Goal: Task Accomplishment & Management: Complete application form

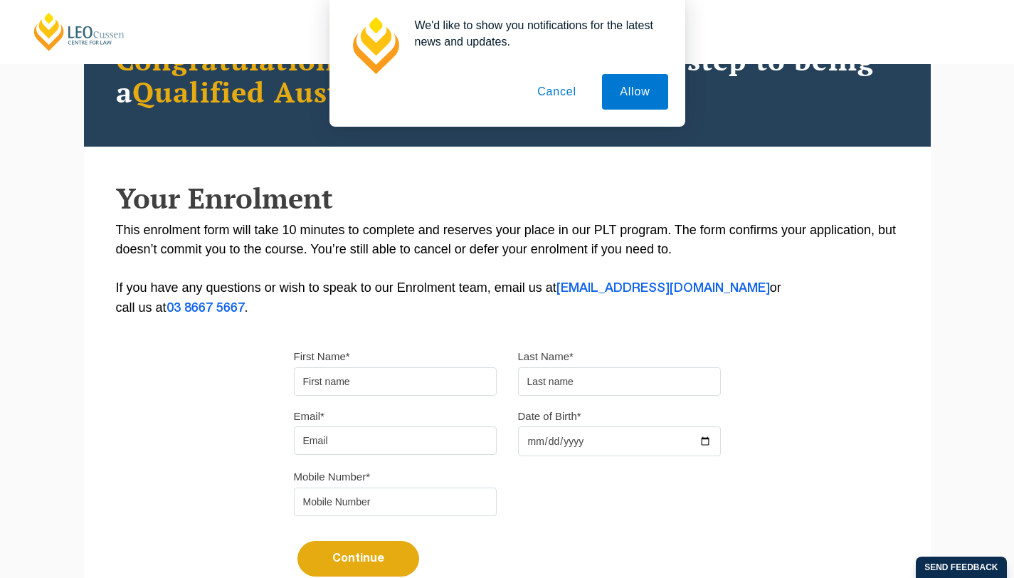
click at [389, 376] on input "First Name*" at bounding box center [395, 381] width 203 height 28
type input "[PERSON_NAME]"
type input "Tween"
type input "[PERSON_NAME][EMAIL_ADDRESS][DOMAIN_NAME]"
type input "0420253843"
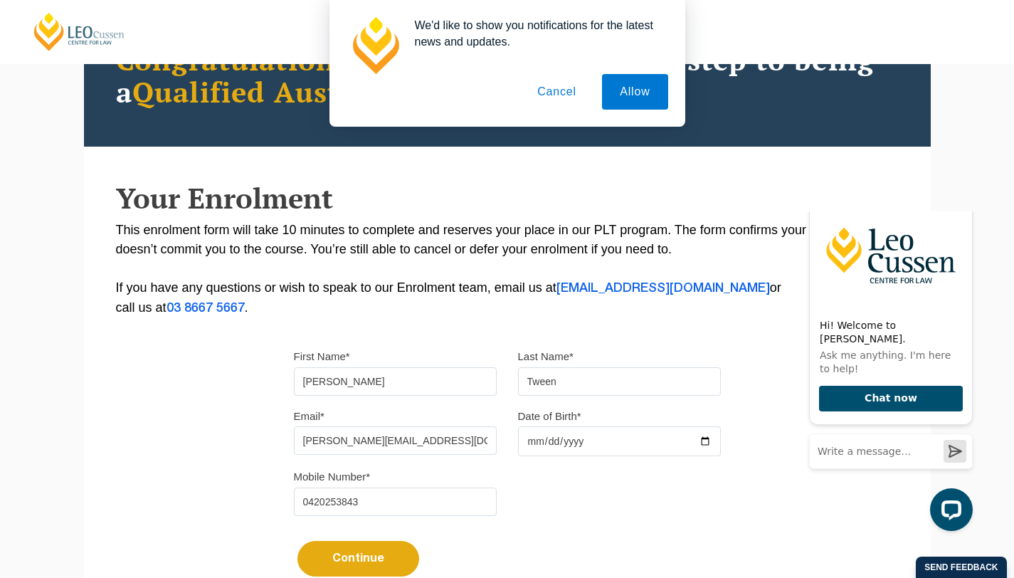
click at [568, 441] on input "Date of Birth*" at bounding box center [619, 441] width 203 height 30
click at [527, 446] on input "Date of Birth*" at bounding box center [619, 441] width 203 height 30
type input "2002-01-12"
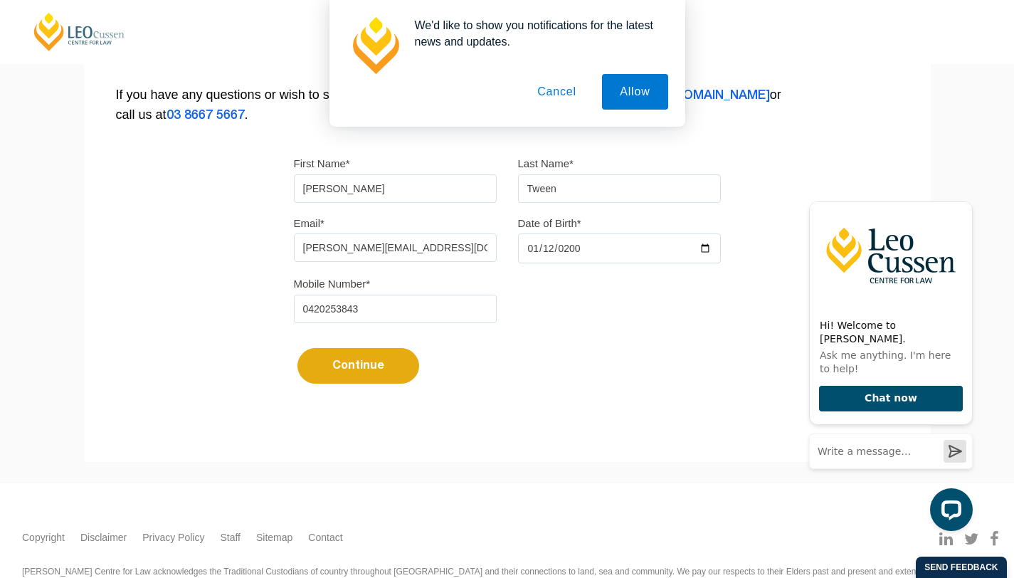
scroll to position [359, 0]
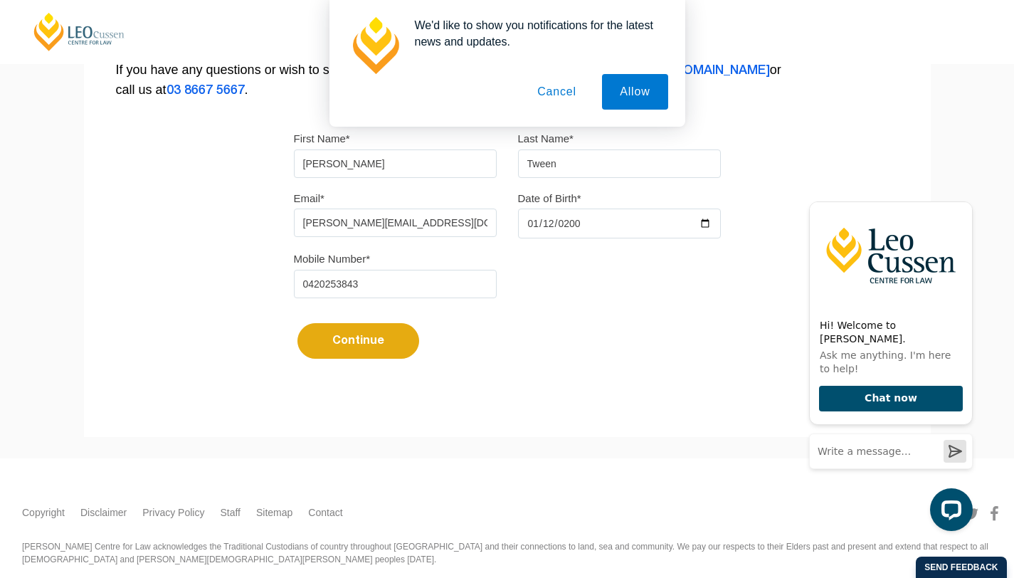
click at [335, 341] on button "Continue" at bounding box center [359, 341] width 122 height 36
click at [566, 95] on button "Cancel" at bounding box center [557, 92] width 75 height 36
select select
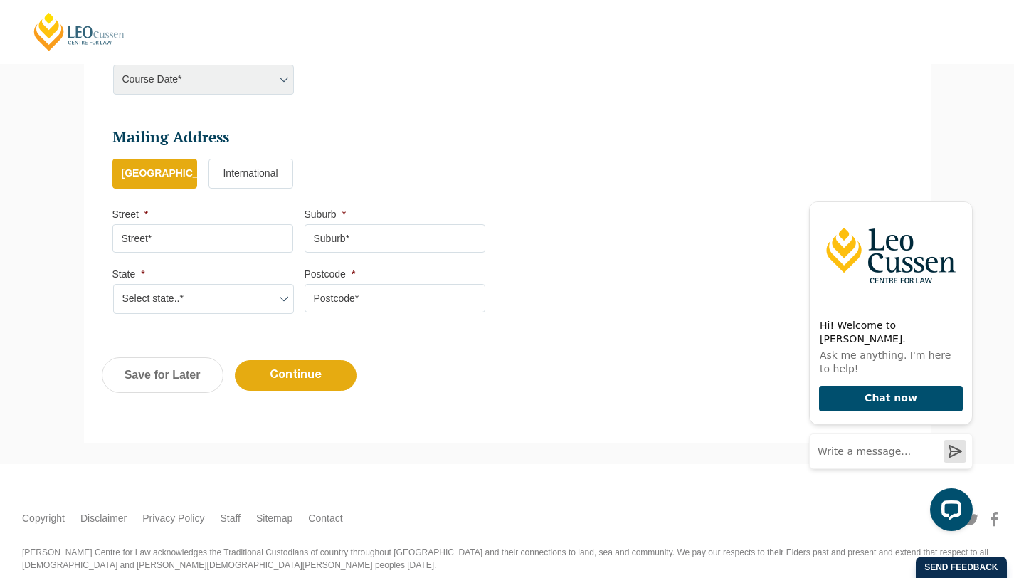
scroll to position [659, 0]
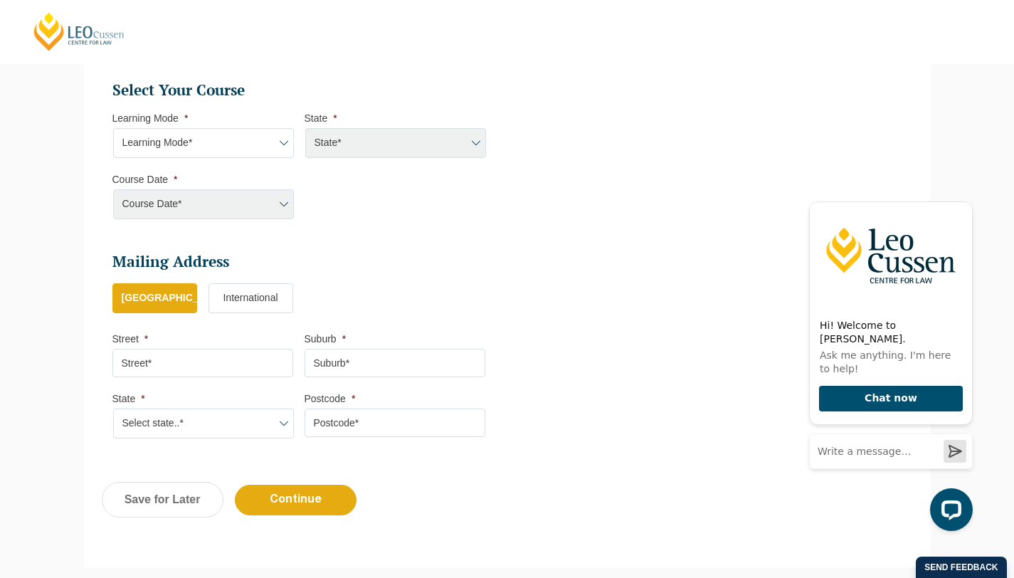
click at [187, 189] on div "Course Date* Maddocks 2024 December 2023 (04-12-2023 to 17-05-2024) May 2023 (2…" at bounding box center [202, 204] width 181 height 30
click at [246, 128] on select "Learning Mode* Online Full Time Learning Online Part Time Learning Blended Full…" at bounding box center [203, 143] width 181 height 30
select select "Blended Full Time Learning"
click at [113, 128] on select "Learning Mode* Online Full Time Learning Online Part Time Learning Blended Full…" at bounding box center [203, 143] width 181 height 30
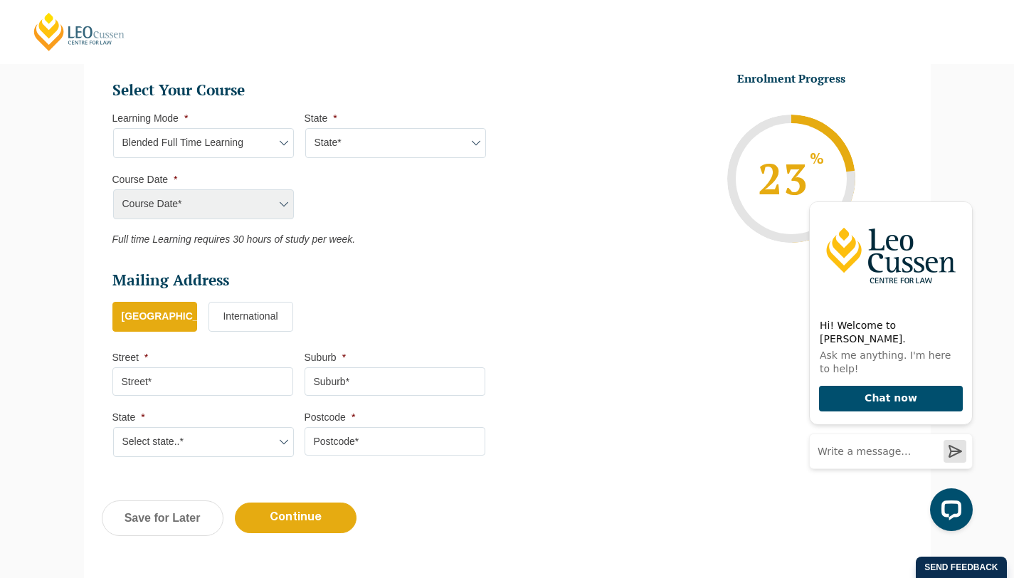
click at [325, 128] on select "State* ACT/NSW QLD SA VIC WA" at bounding box center [395, 143] width 181 height 30
select select "WA"
click at [305, 128] on select "State* ACT/NSW QLD SA VIC WA" at bounding box center [395, 143] width 181 height 30
click at [265, 189] on select "Course Date* January 2026 (27-Jan-2026 to 12-Jun-2026) August 2026 (03-Aug-2026…" at bounding box center [203, 204] width 181 height 30
select select "January 2026 (27-Jan-2026 to 12-Jun-2026)"
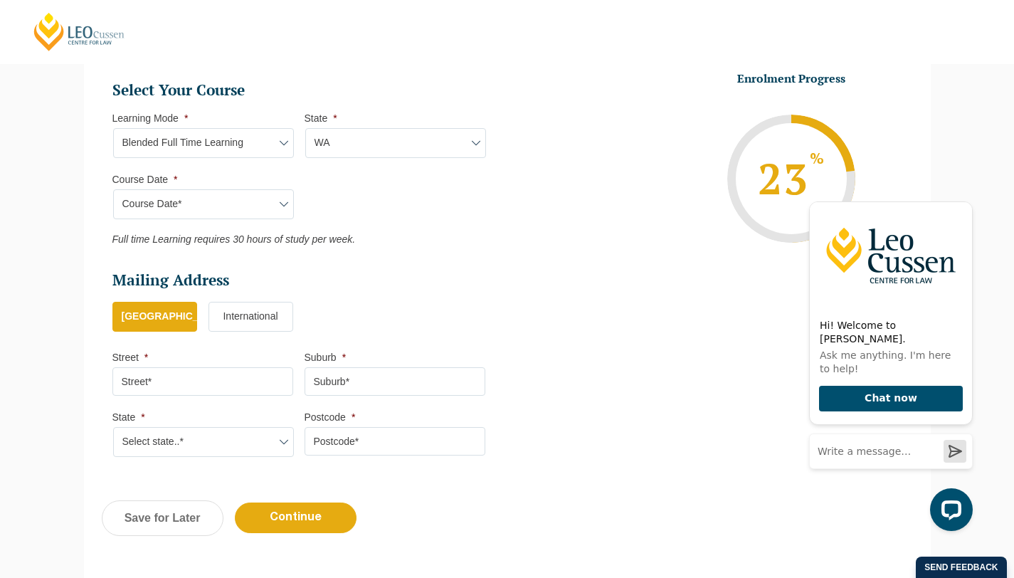
click at [113, 189] on select "Course Date* January 2026 (27-Jan-2026 to 12-Jun-2026) August 2026 (03-Aug-2026…" at bounding box center [203, 204] width 181 height 30
type input "Intake 01 January 2026 FT"
type input "Practical Legal Training (WA)"
select select "WA PLT (JAN) 2026 Full Time Blended"
click at [224, 128] on select "Learning Mode* Online Full Time Learning Online Part Time Learning Blended Full…" at bounding box center [203, 143] width 181 height 30
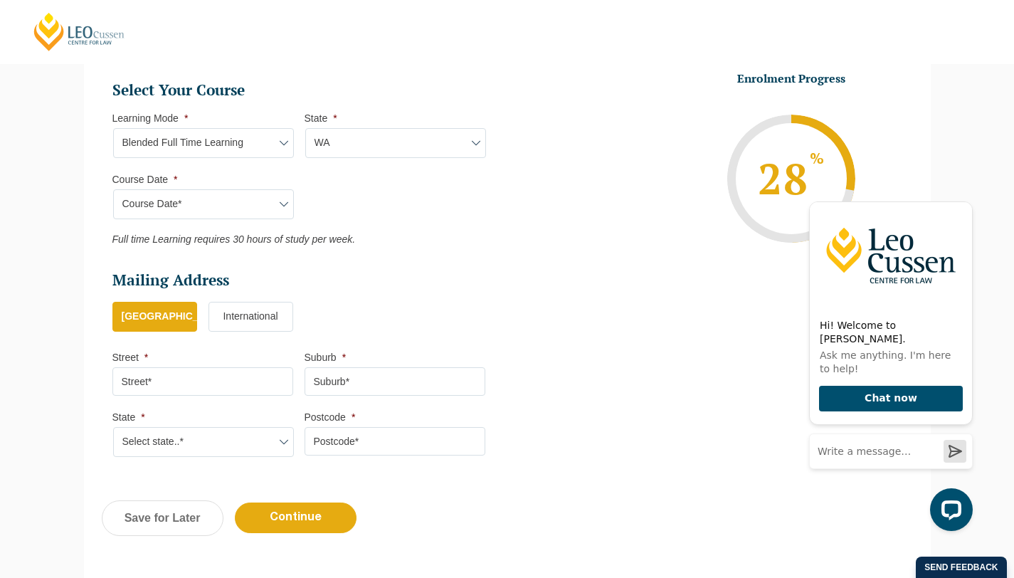
click at [167, 367] on input "Street *" at bounding box center [202, 381] width 181 height 28
type input "16 Newmarket Rtt"
type input "CURRAMBINE"
select select "WA"
type input "6028"
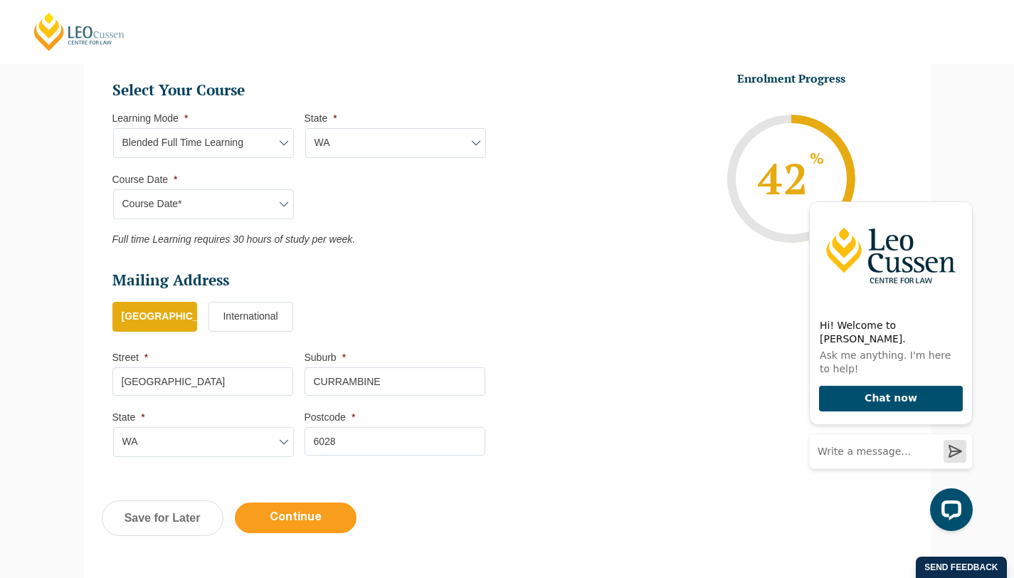
click at [284, 503] on input "Continue" at bounding box center [296, 518] width 122 height 31
select select "Blended Full Time Learning"
select select "WA"
select select
select select "January 2026 (27-Jan-2026 to 12-Jun-2026)"
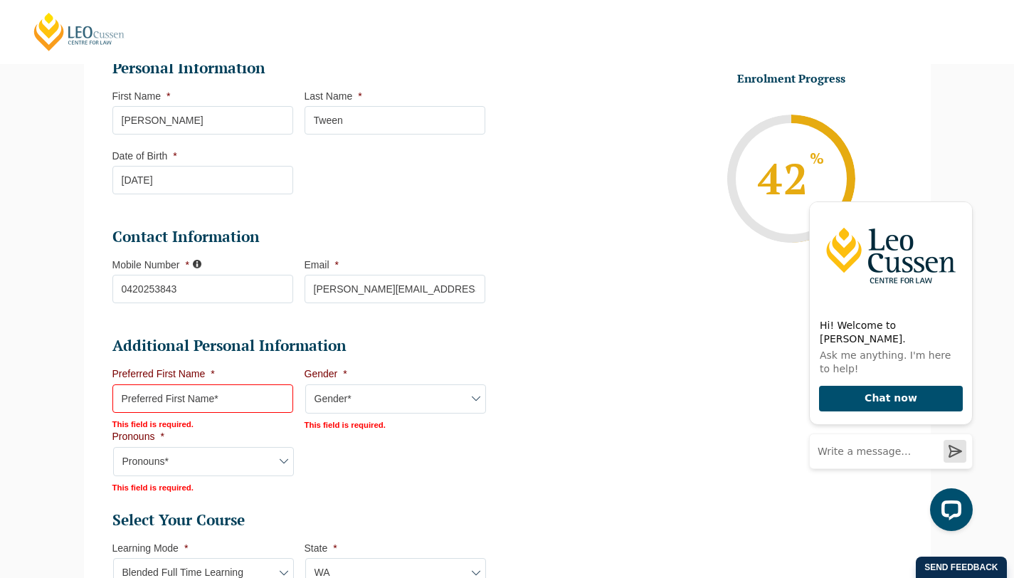
scroll to position [303, 0]
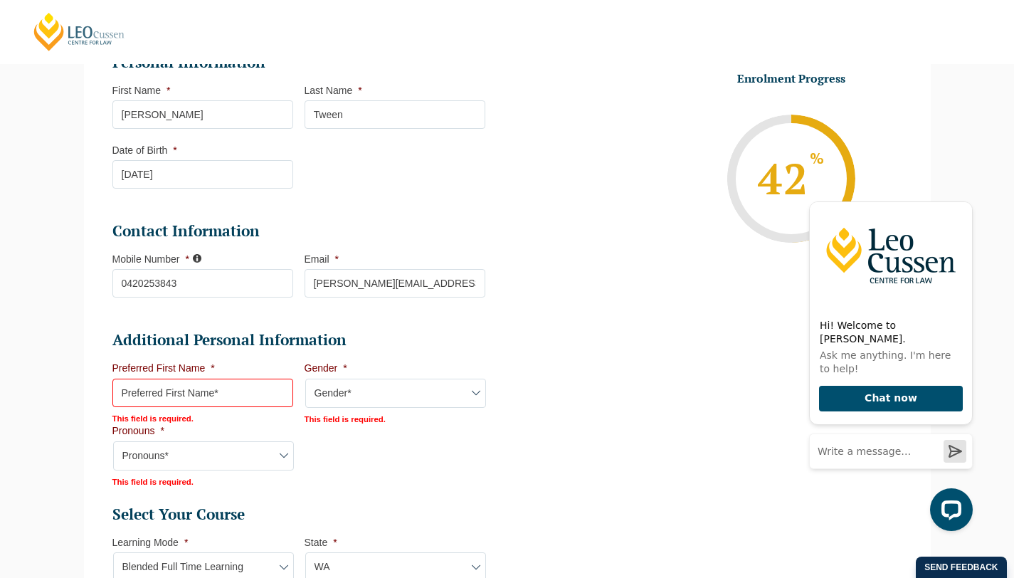
click at [217, 379] on input "Preferred First Name *" at bounding box center [202, 393] width 181 height 28
type input "Morgan"
click at [331, 379] on select "Gender* Male Female Nonbinary Intersex Prefer not to disclose Other" at bounding box center [395, 394] width 181 height 30
select select "Female"
click at [305, 379] on select "Gender* Male Female Nonbinary Intersex Prefer not to disclose Other" at bounding box center [395, 394] width 181 height 30
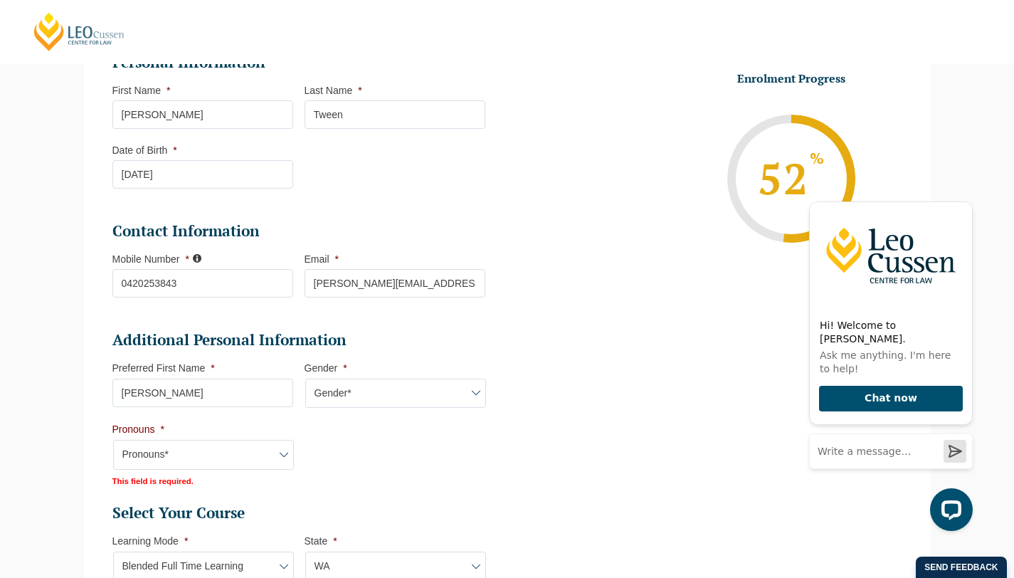
click at [212, 441] on select "Pronouns* She/Her/Hers He/Him/His They/Them/Theirs Other Prefer not to disclose" at bounding box center [203, 455] width 181 height 30
select select "She/Her/Hers"
click at [113, 440] on select "Pronouns* She/Her/Hers He/Him/His They/Them/Theirs Other Prefer not to disclose" at bounding box center [203, 455] width 181 height 30
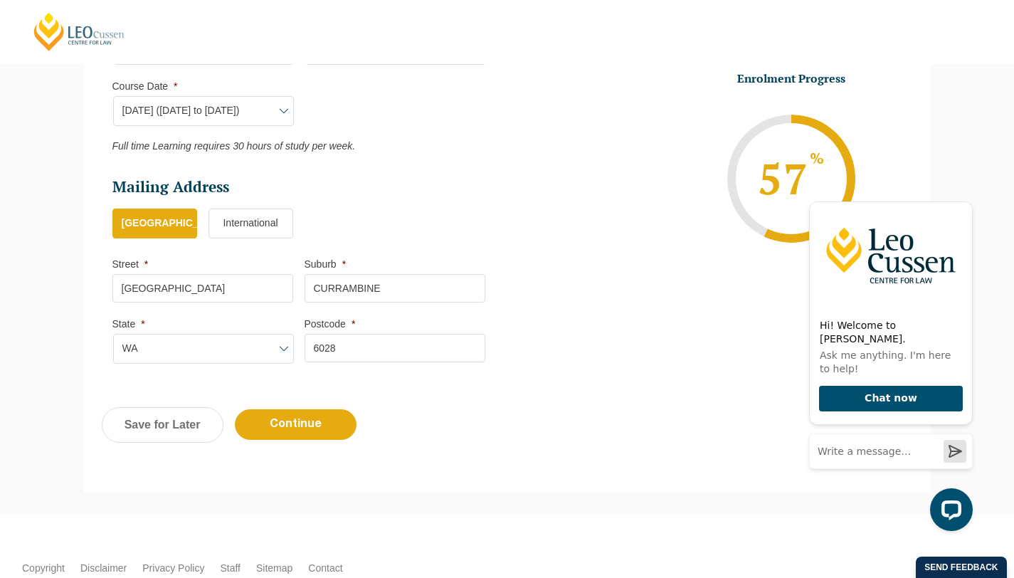
scroll to position [832, 0]
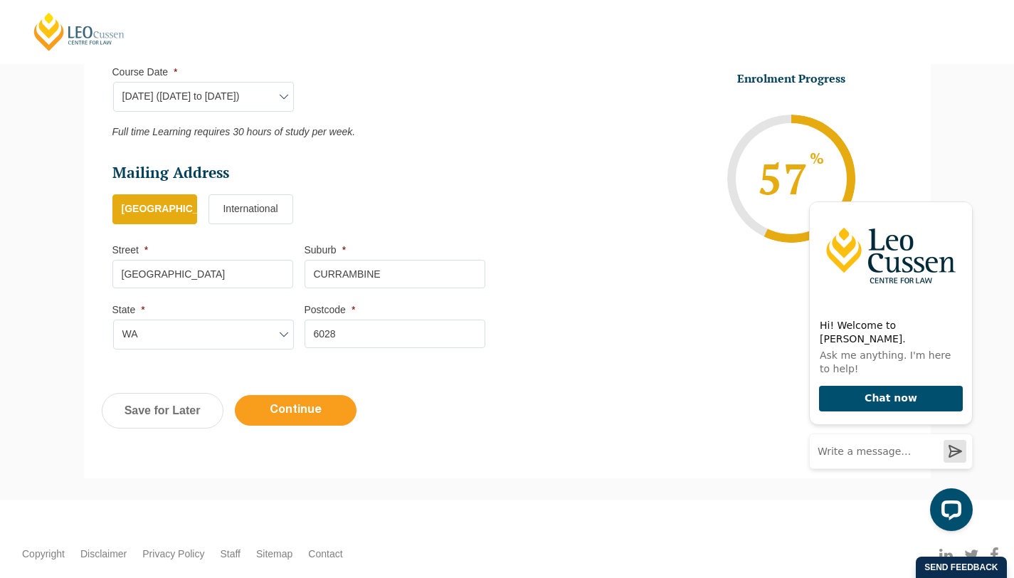
click at [298, 398] on input "Continue" at bounding box center [296, 410] width 122 height 31
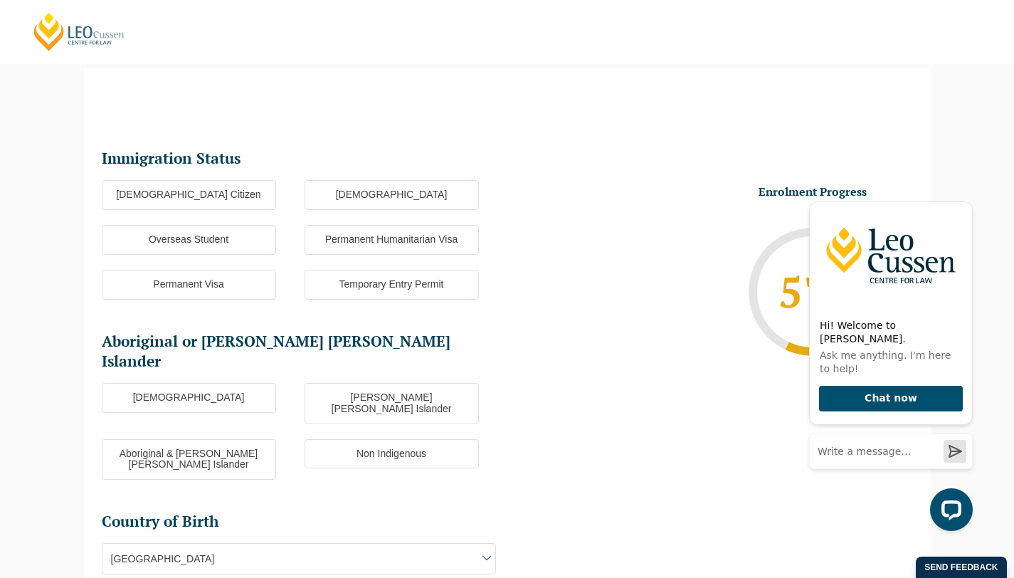
scroll to position [123, 0]
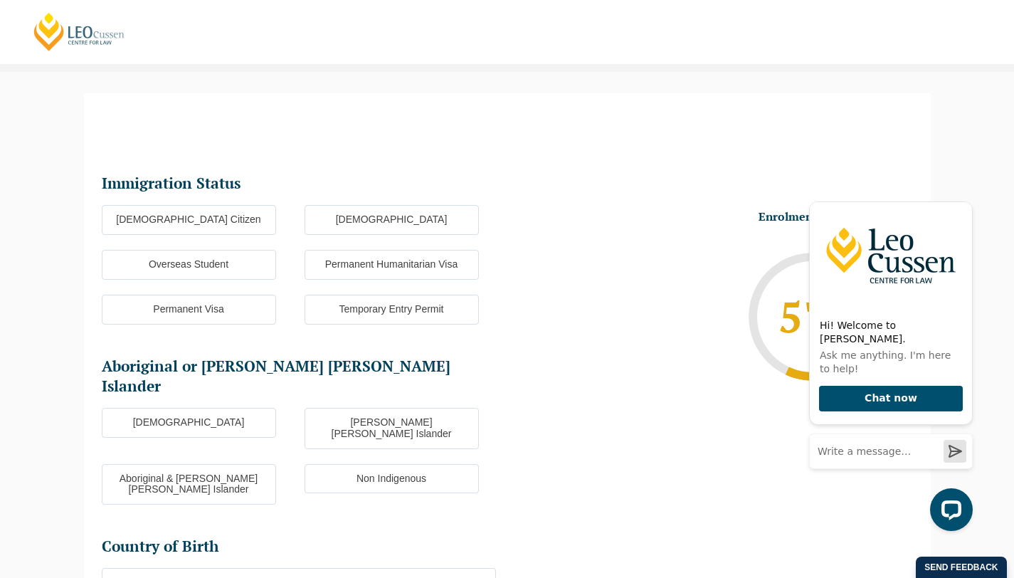
click at [222, 205] on label "Australian Citizen" at bounding box center [189, 220] width 174 height 30
click at [0, 0] on input "Australian Citizen" at bounding box center [0, 0] width 0 height 0
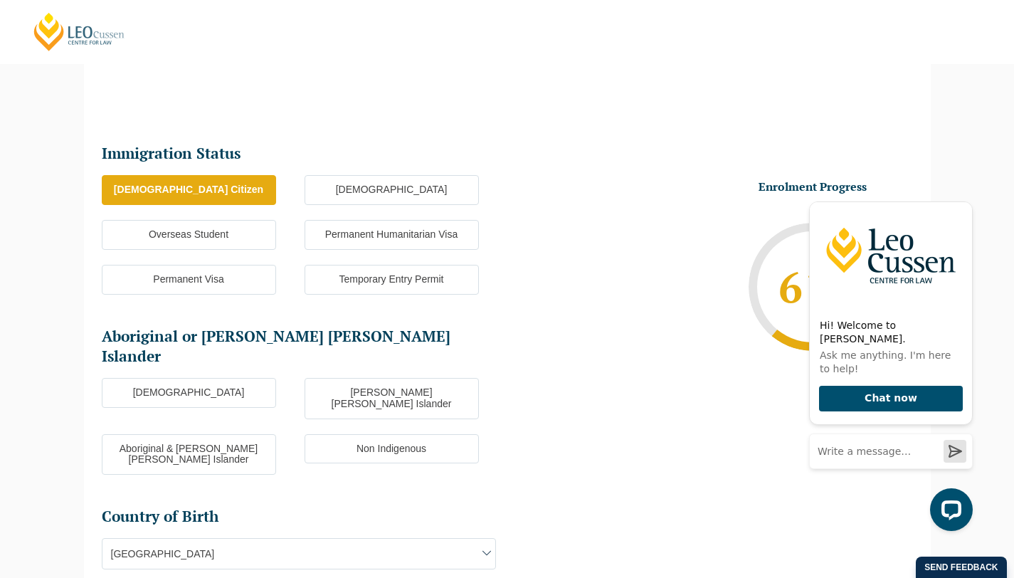
scroll to position [154, 0]
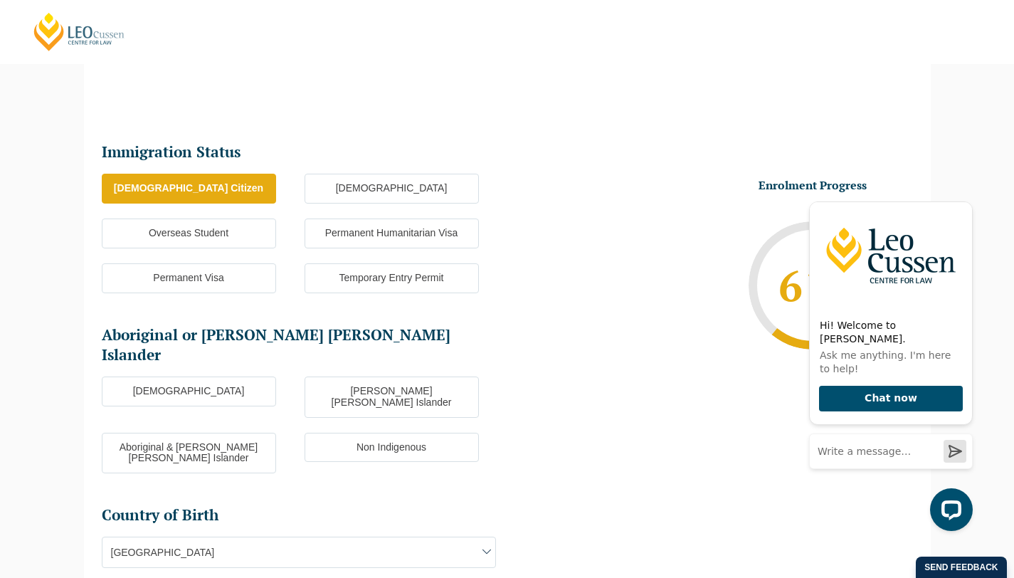
click at [344, 433] on label "Non Indigenous" at bounding box center [392, 448] width 174 height 30
click at [0, 0] on input "Non Indigenous" at bounding box center [0, 0] width 0 height 0
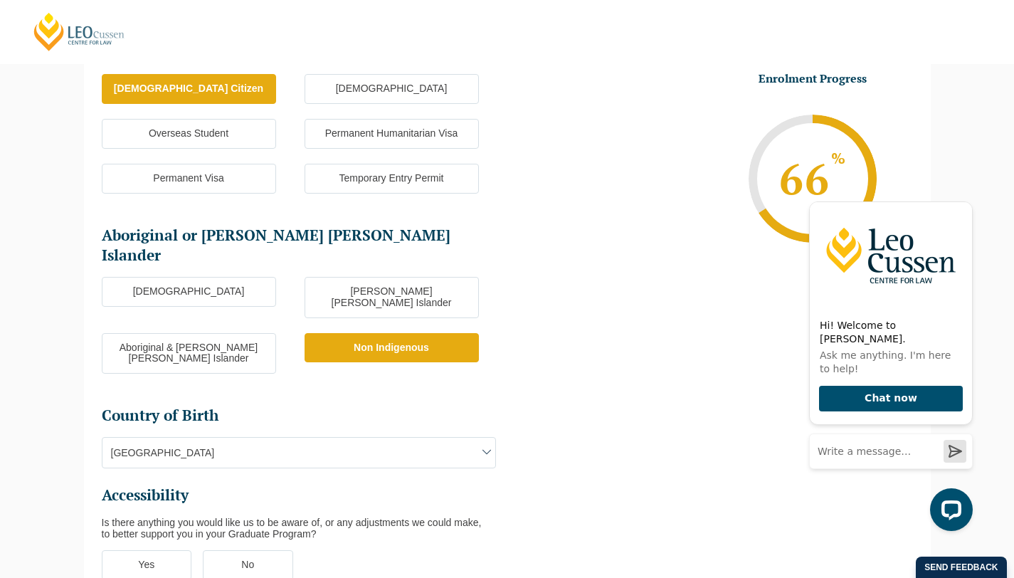
scroll to position [271, 0]
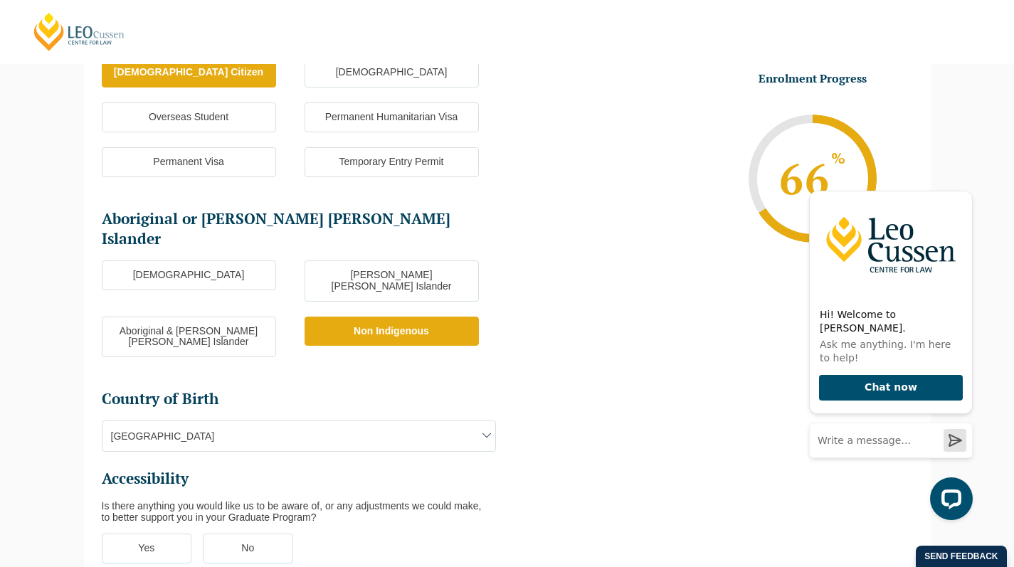
click at [264, 421] on span "Australia" at bounding box center [299, 436] width 393 height 30
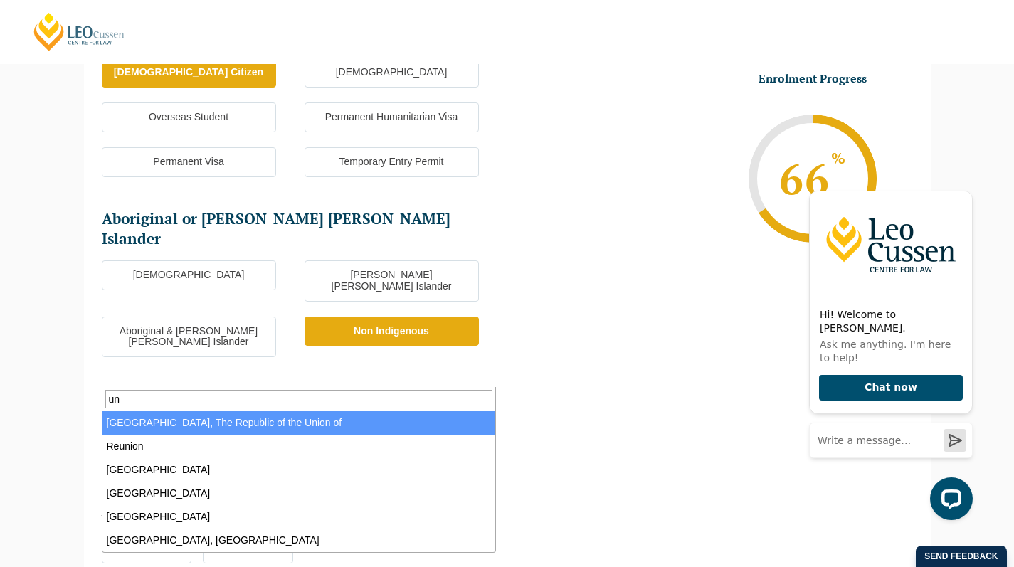
type input "u"
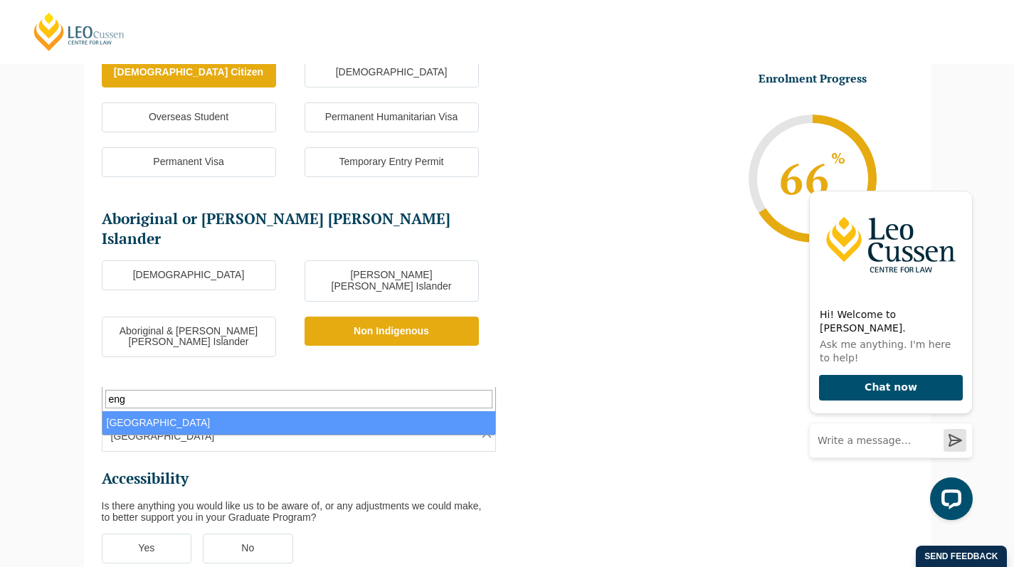
type input "eng"
select select "England 2102"
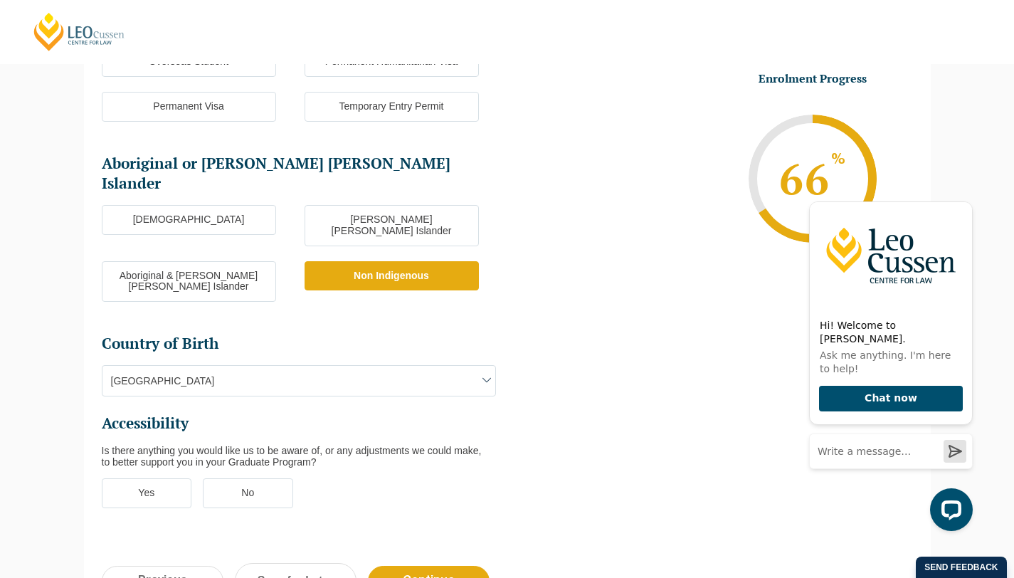
scroll to position [327, 0]
click at [239, 477] on label "No" at bounding box center [248, 492] width 90 height 30
click at [0, 0] on input "No" at bounding box center [0, 0] width 0 height 0
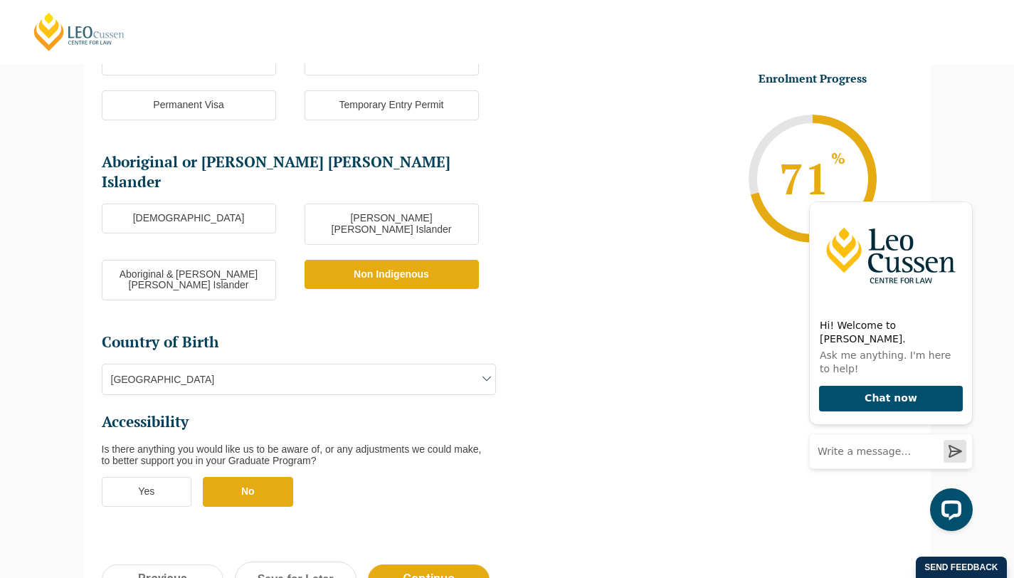
scroll to position [440, 0]
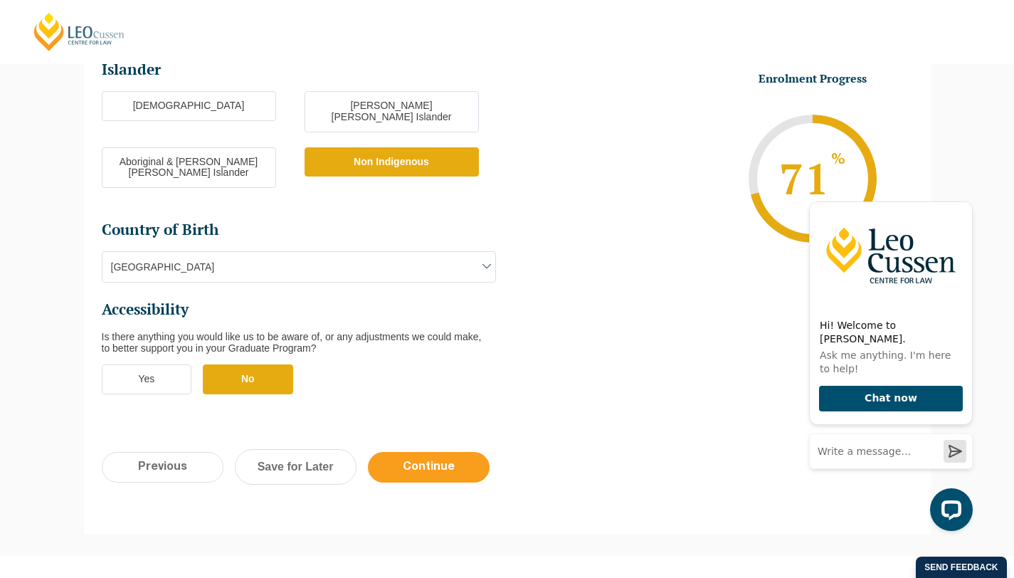
click at [407, 452] on input "Continue" at bounding box center [429, 467] width 122 height 31
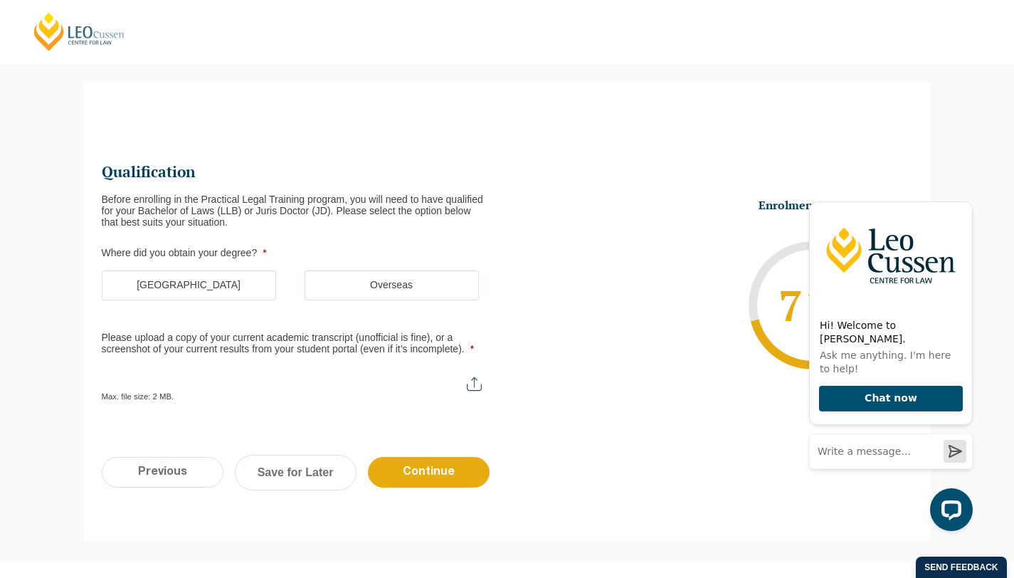
scroll to position [123, 0]
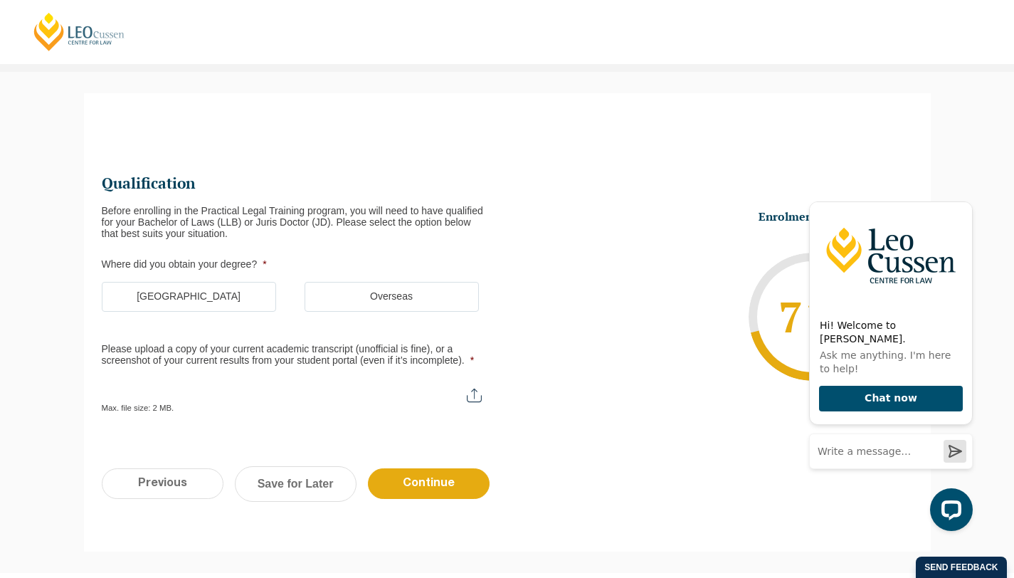
click at [219, 282] on label "Australia" at bounding box center [189, 297] width 174 height 30
click at [0, 0] on input "Australia" at bounding box center [0, 0] width 0 height 0
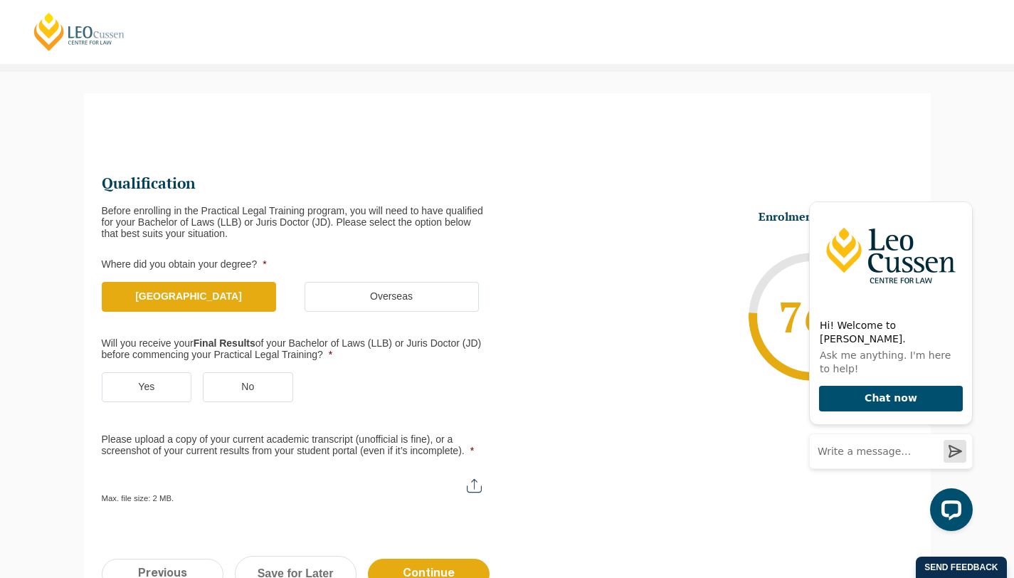
click at [135, 372] on label "Yes" at bounding box center [147, 387] width 90 height 30
click at [0, 0] on input "Yes" at bounding box center [0, 0] width 0 height 0
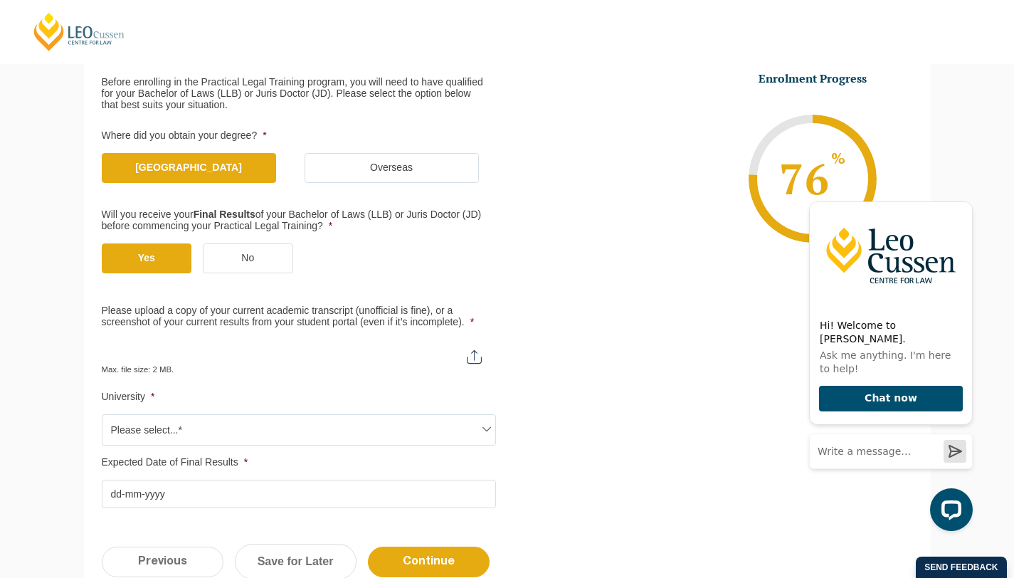
scroll to position [253, 0]
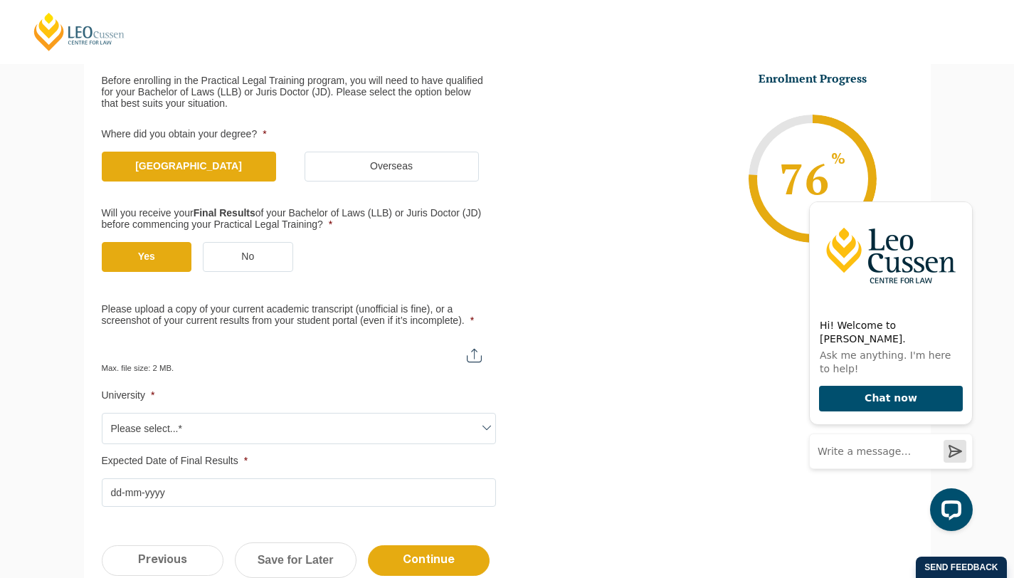
click at [478, 338] on input "Please upload a copy of your current academic transcript (unofficial is fine), …" at bounding box center [299, 350] width 394 height 24
type input "C:\fakepath\Statement of Academic Record.pdf"
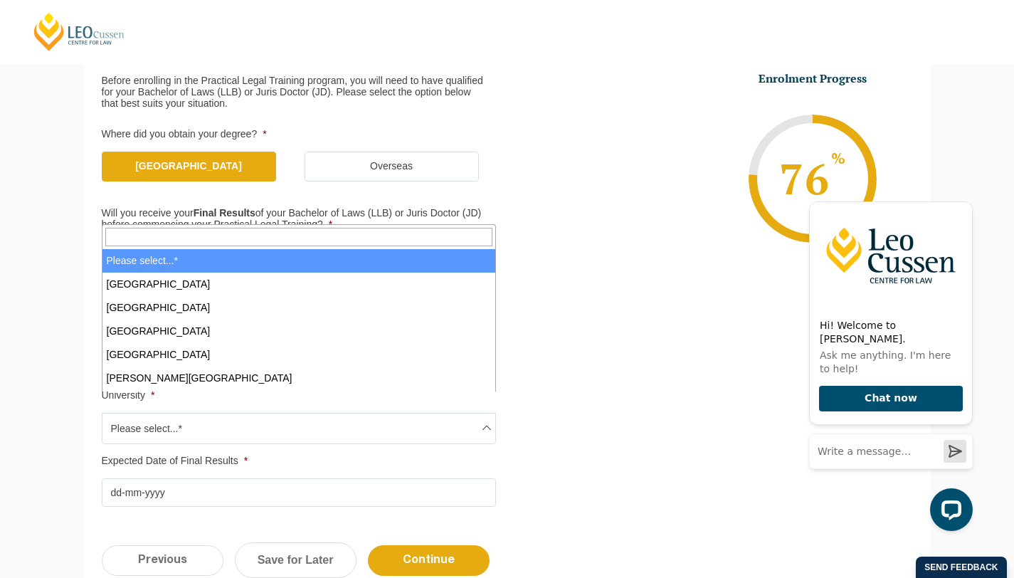
click at [358, 414] on span "Please select...*" at bounding box center [299, 429] width 393 height 30
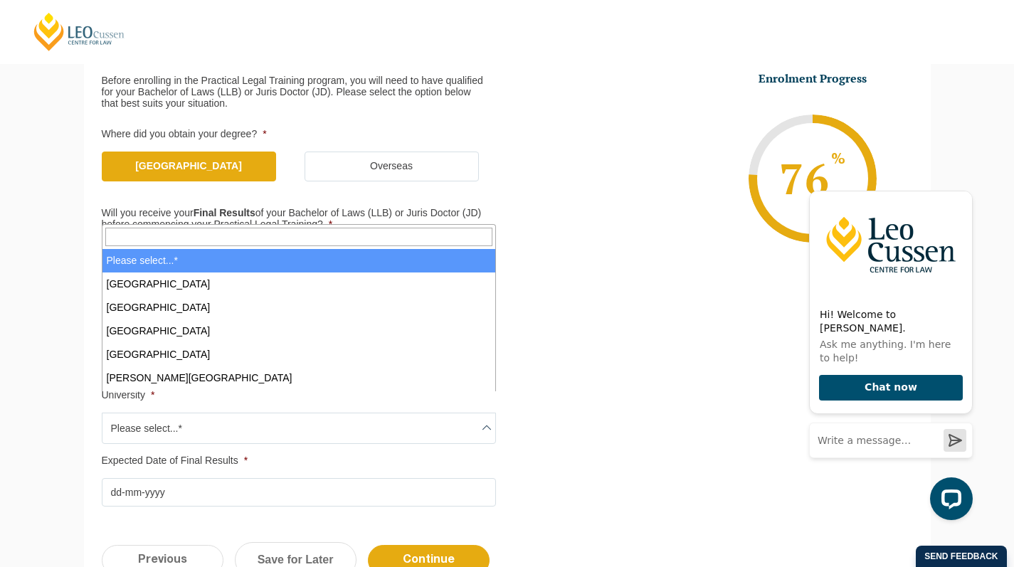
click at [211, 238] on input "Search" at bounding box center [298, 237] width 387 height 19
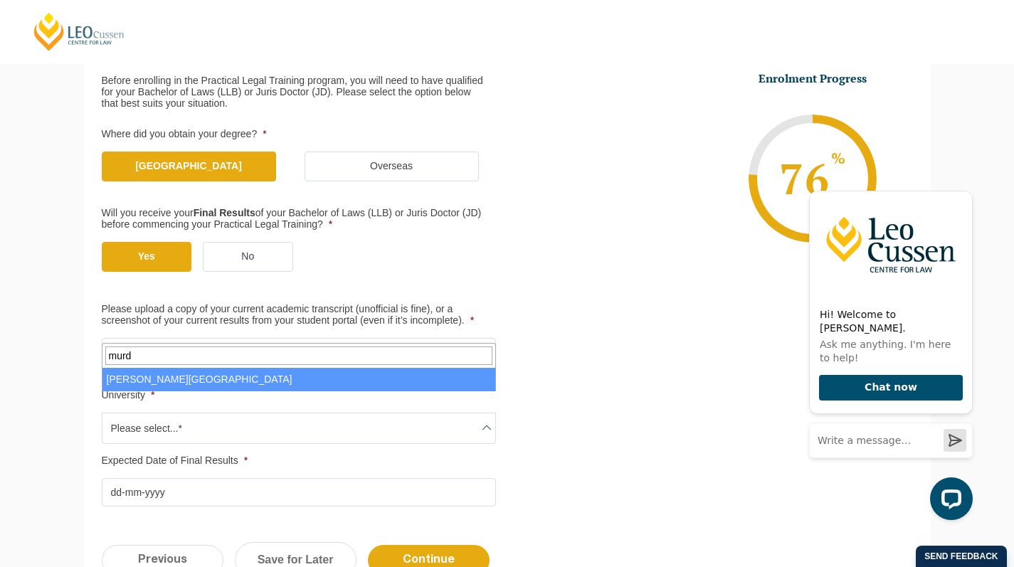
type input "murd"
select select "Murdoch University"
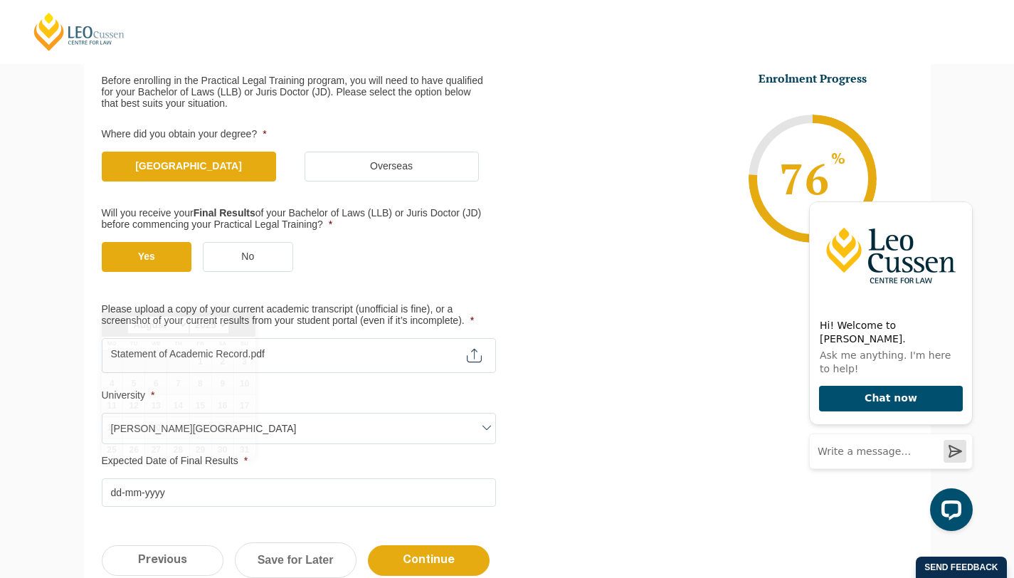
click at [153, 478] on input "Expected Date of Final Results *" at bounding box center [299, 492] width 394 height 28
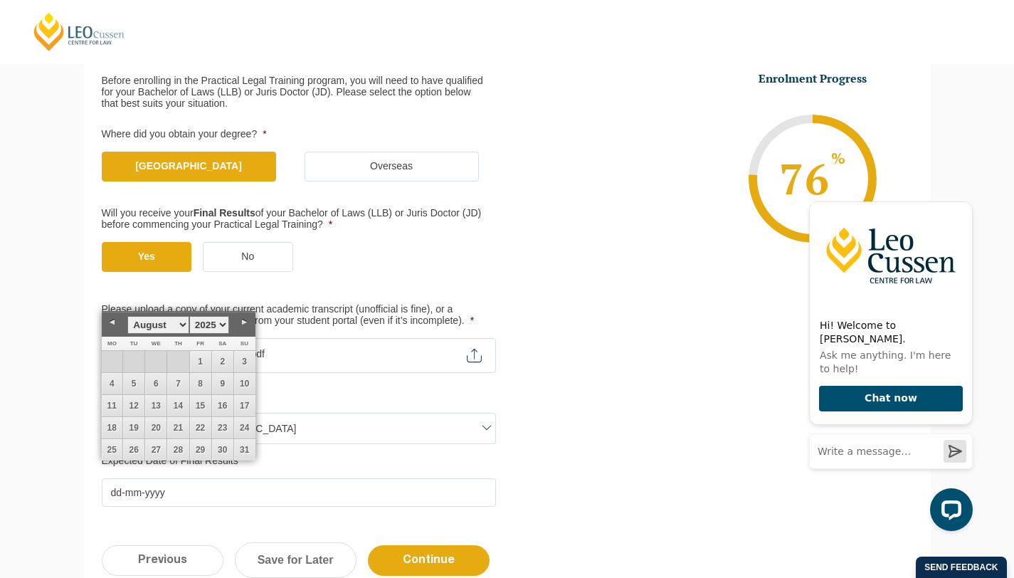
click at [165, 322] on select "January February March April May June July August September October November De…" at bounding box center [157, 325] width 61 height 18
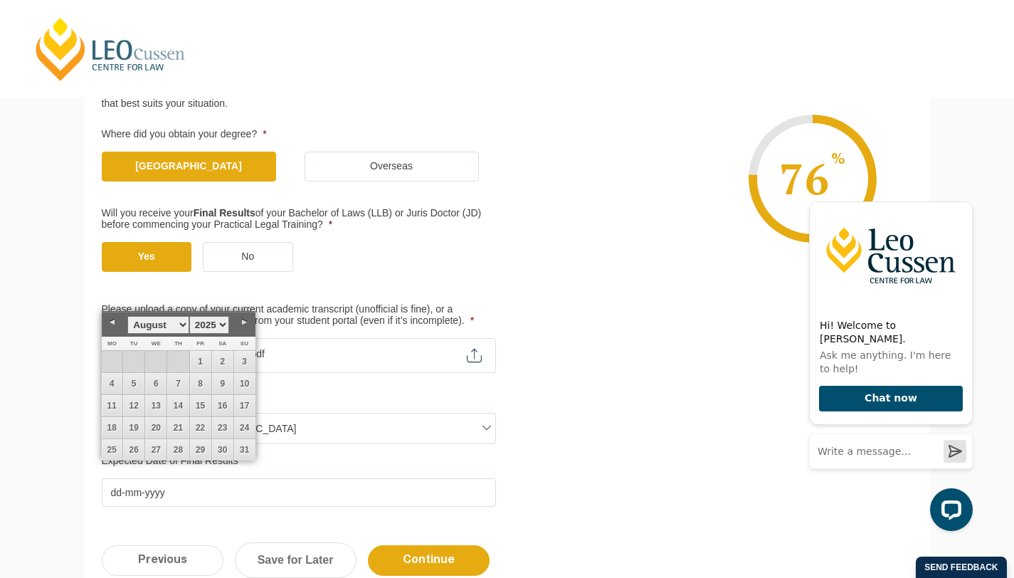
click at [171, 325] on select "January February March April May June July August September October November De…" at bounding box center [157, 325] width 61 height 18
click at [117, 379] on link "8" at bounding box center [112, 383] width 21 height 21
type input "08-12-2025"
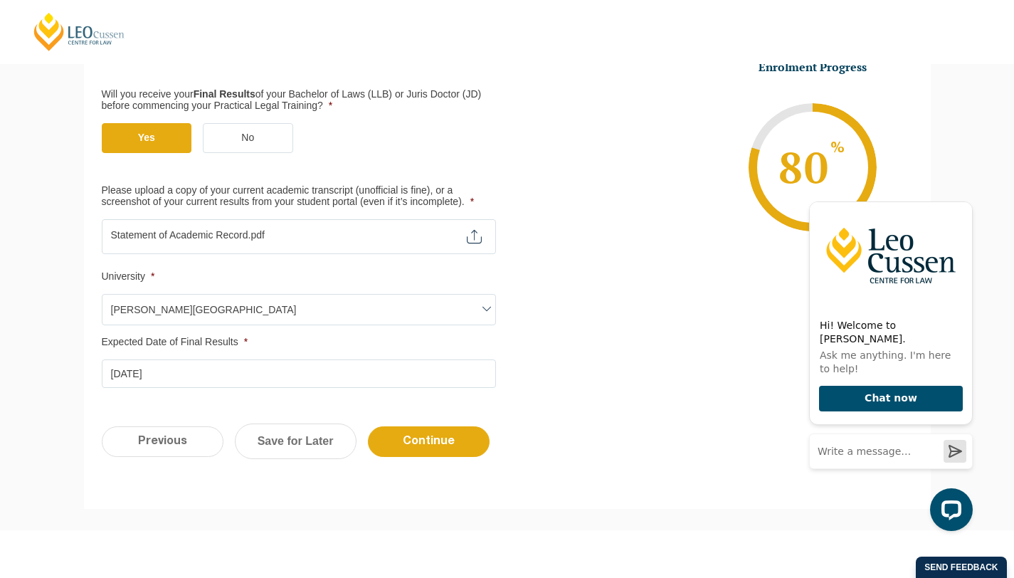
scroll to position [374, 0]
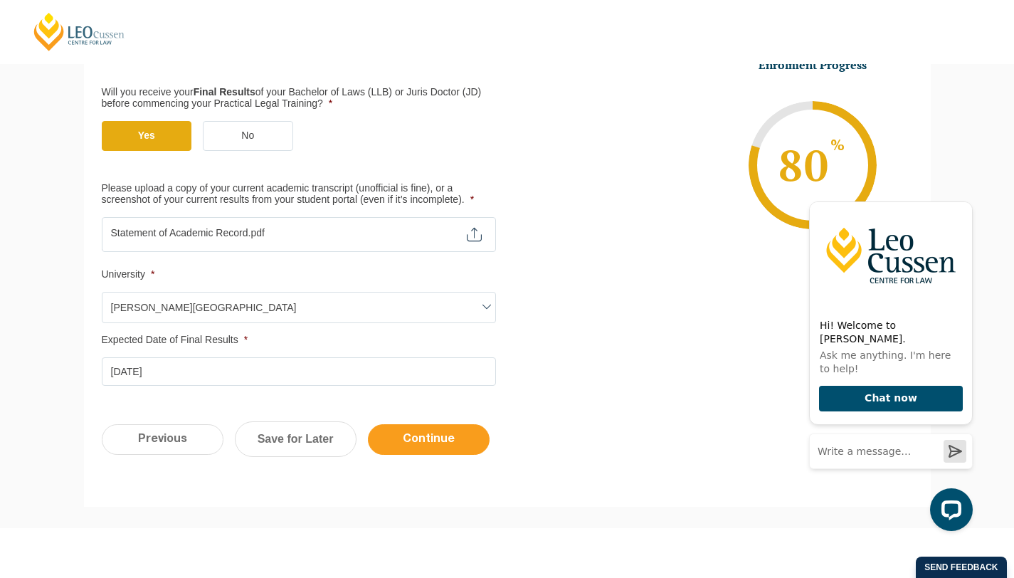
click at [440, 431] on input "Continue" at bounding box center [429, 439] width 122 height 31
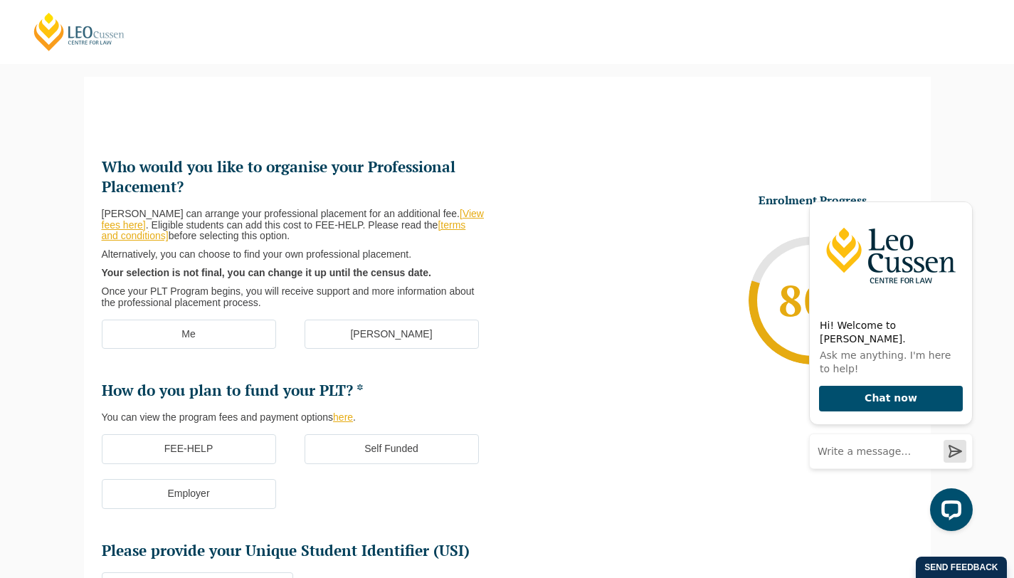
scroll to position [141, 0]
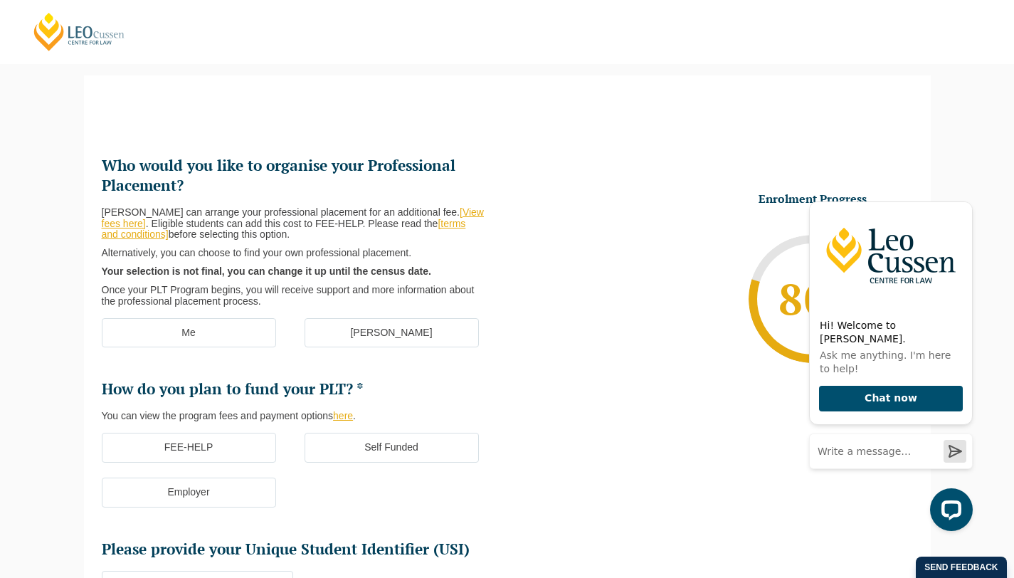
click at [452, 206] on link "[View fees here]" at bounding box center [293, 217] width 382 height 23
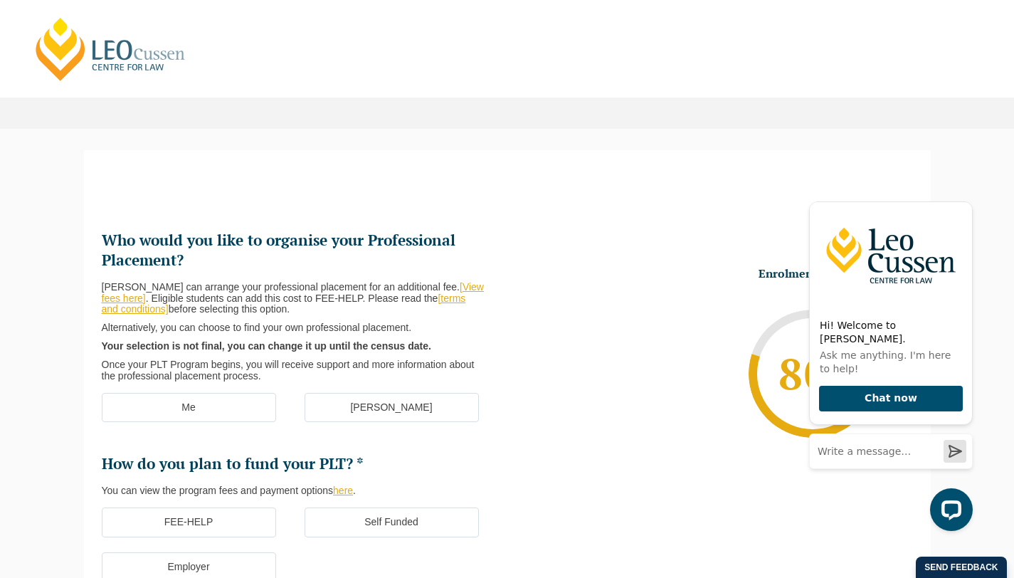
click at [377, 393] on label "[PERSON_NAME]" at bounding box center [392, 408] width 174 height 30
click at [0, 0] on input "[PERSON_NAME]" at bounding box center [0, 0] width 0 height 0
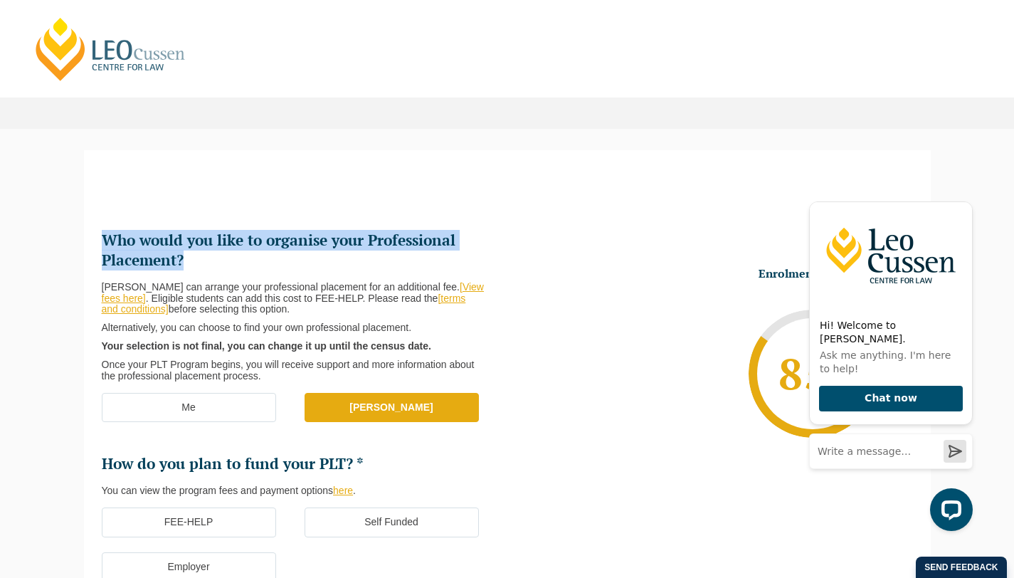
drag, startPoint x: 102, startPoint y: 219, endPoint x: 200, endPoint y: 233, distance: 99.3
click at [200, 233] on h2 "Who would you like to organise your Professional Placement?" at bounding box center [299, 251] width 394 height 40
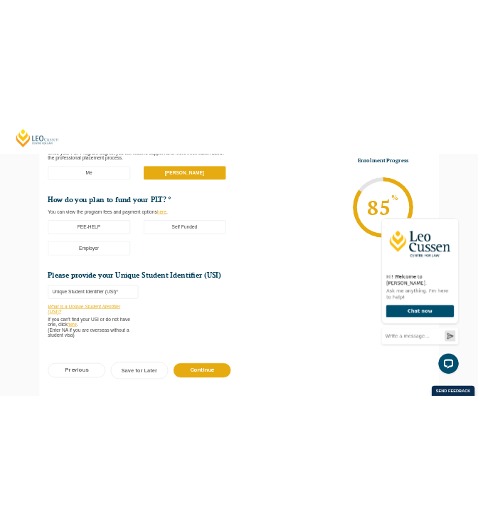
scroll to position [369, 0]
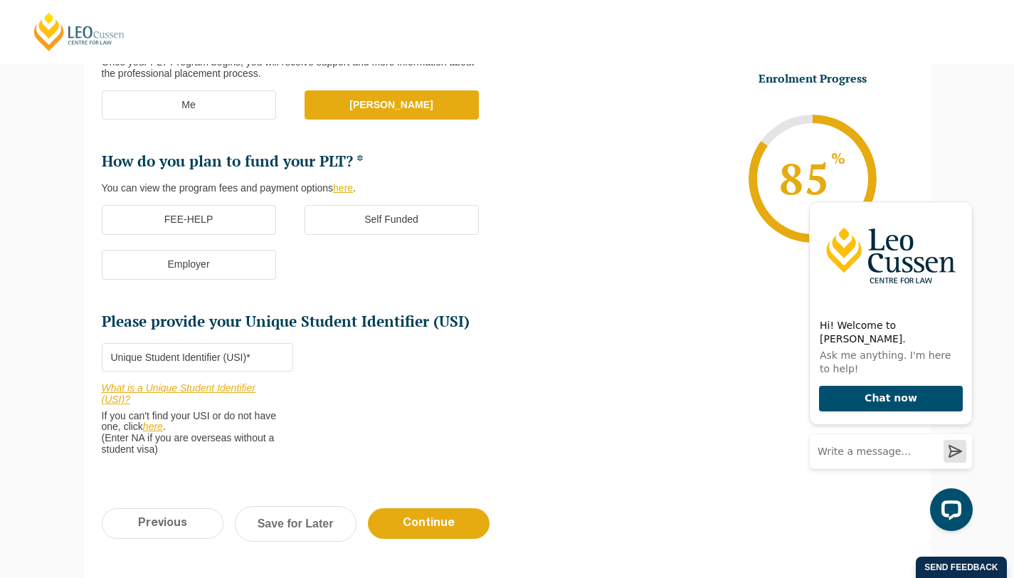
click at [244, 205] on label "FEE-HELP" at bounding box center [189, 220] width 174 height 30
click at [0, 0] on input "FEE-HELP" at bounding box center [0, 0] width 0 height 0
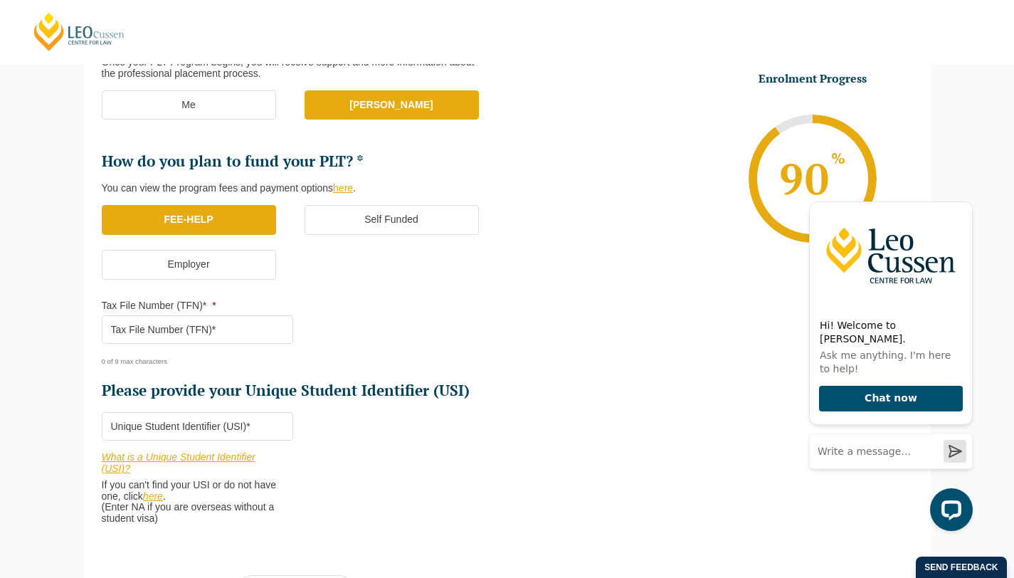
click at [211, 315] on input "Tax File Number (TFN)* *" at bounding box center [197, 329] width 191 height 28
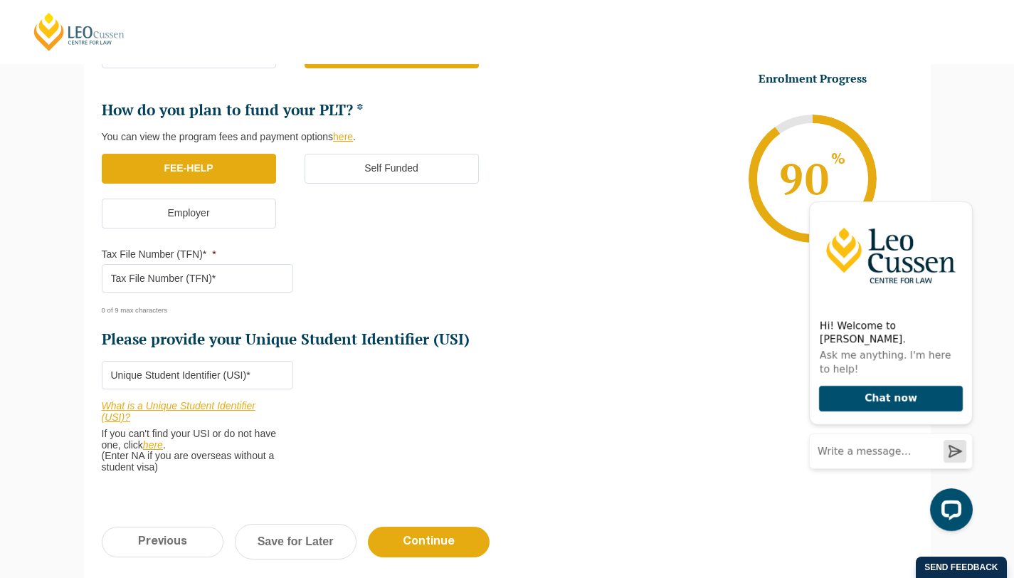
scroll to position [444, 0]
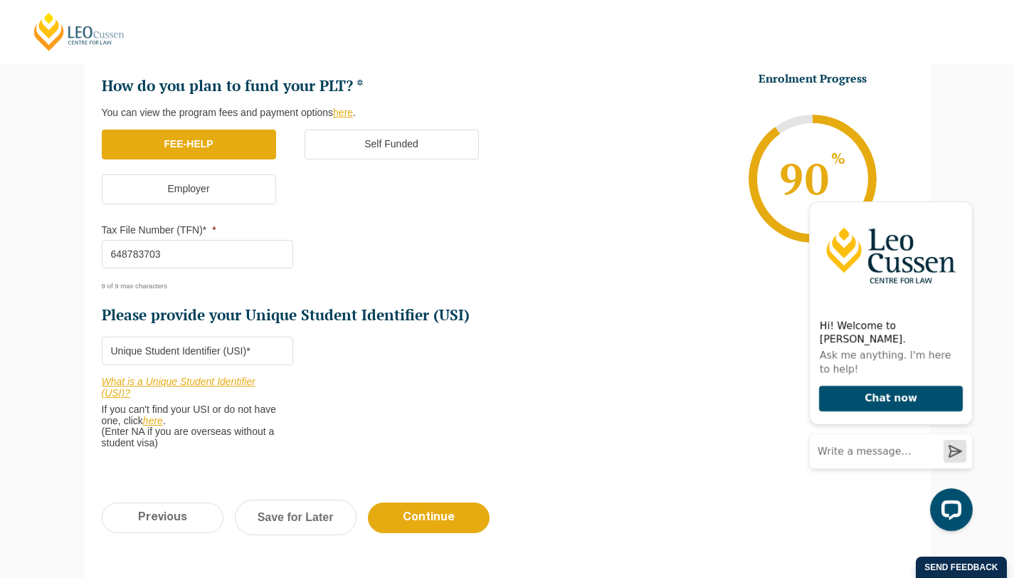
type input "648783703"
click at [279, 337] on input "Please provide your Unique Student Identifier (USI) *" at bounding box center [197, 351] width 191 height 28
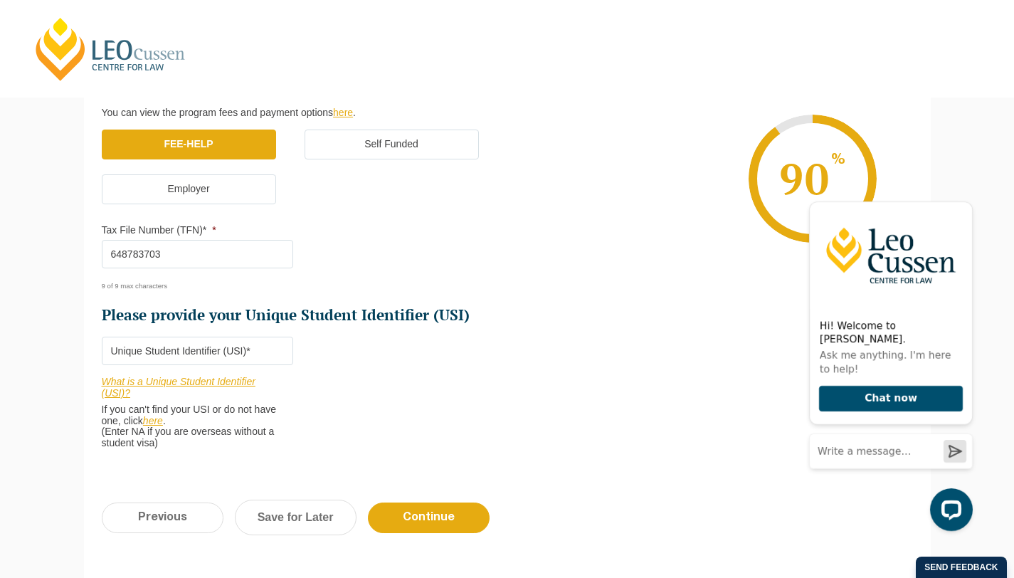
paste input "86D4RZ6S64"
type input "86D4RZ6S64"
click at [421, 503] on input "Continue" at bounding box center [429, 518] width 122 height 31
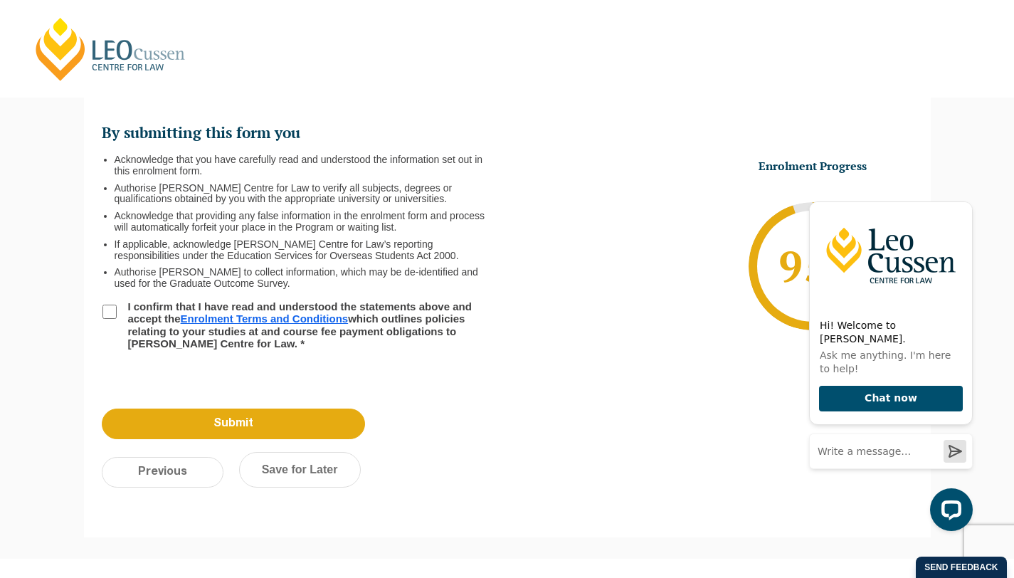
scroll to position [123, 0]
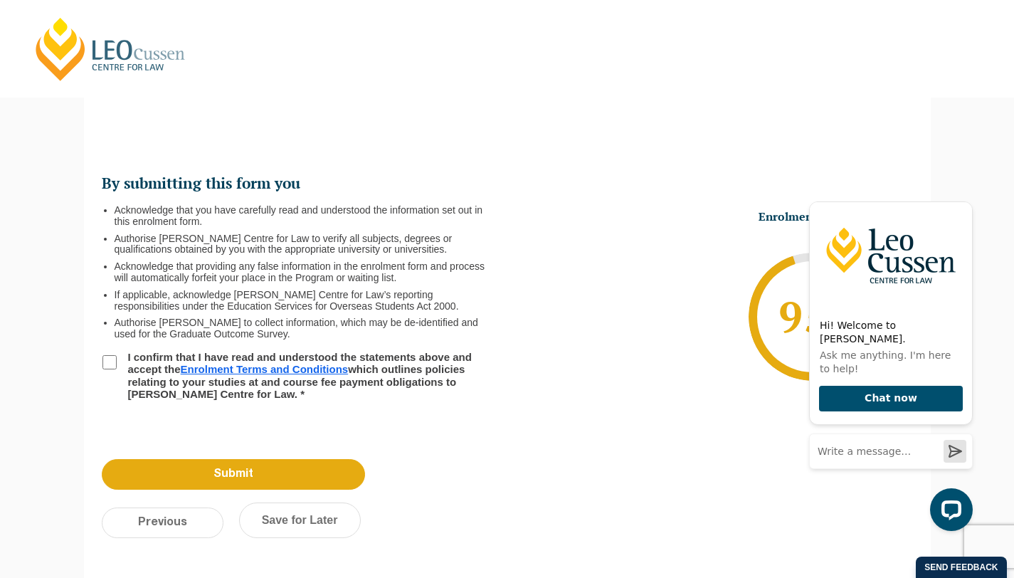
click at [110, 355] on input "I confirm that I have read and understood the statements above and accept the E…" at bounding box center [110, 362] width 14 height 14
checkbox input "true"
click at [223, 459] on input "Submit" at bounding box center [233, 474] width 263 height 31
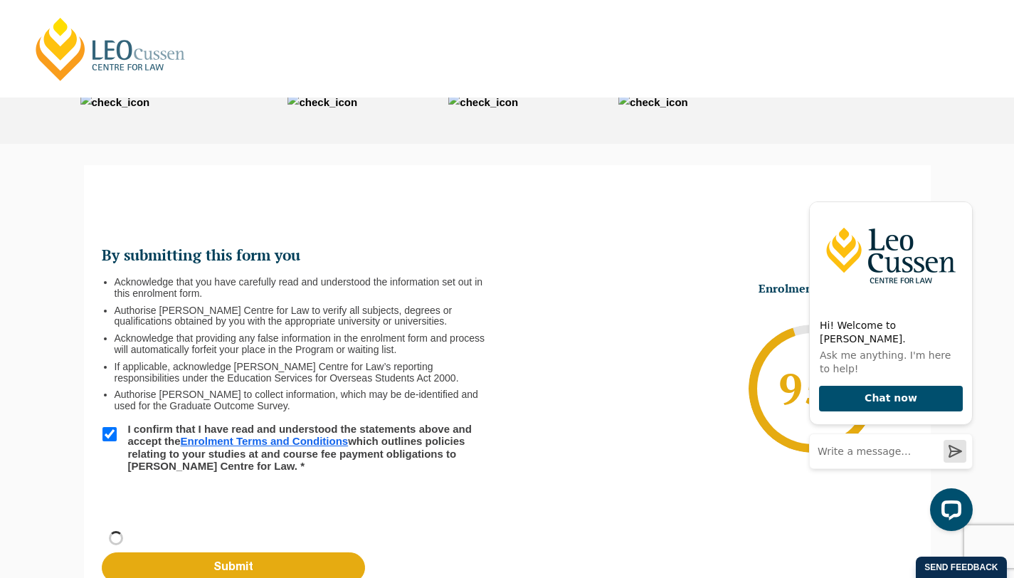
scroll to position [0, 0]
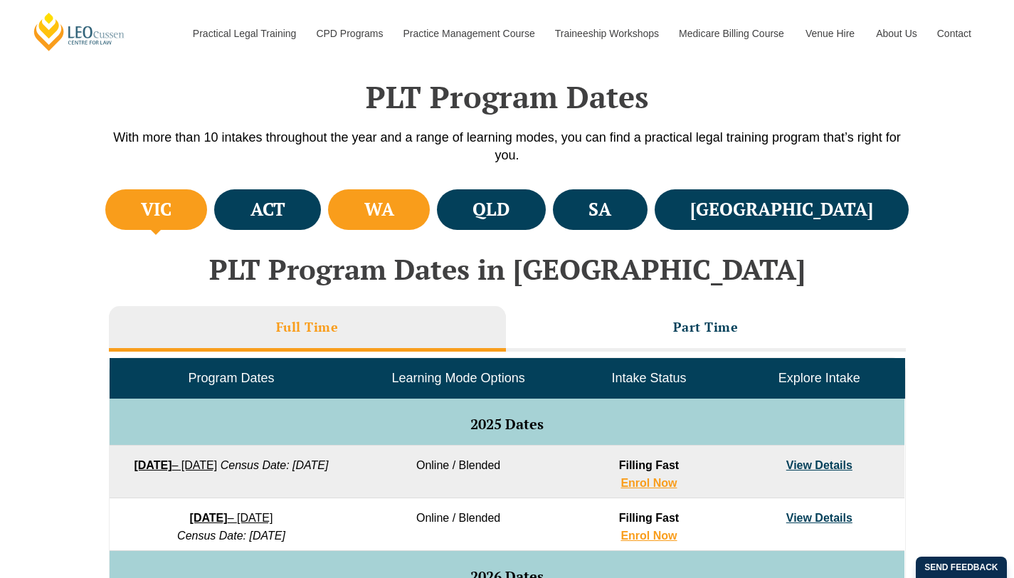
click at [394, 204] on h4 "WA" at bounding box center [379, 209] width 30 height 23
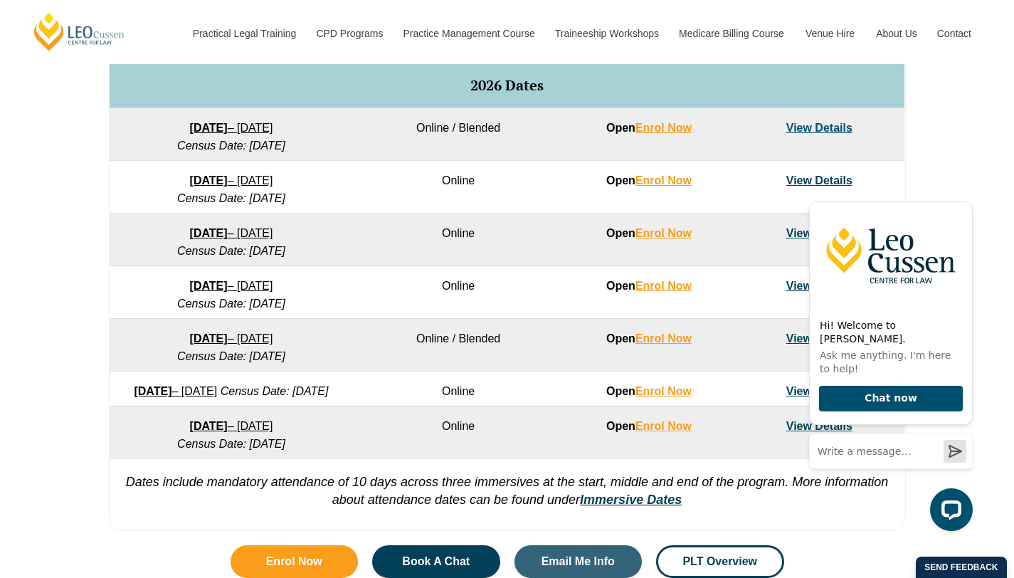
scroll to position [884, 0]
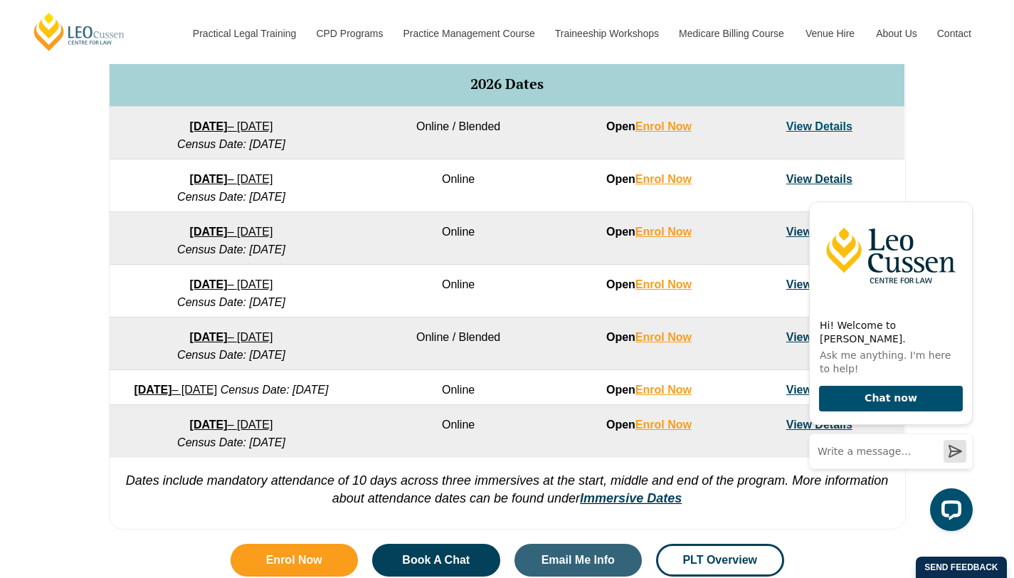
click at [811, 132] on link "View Details" at bounding box center [820, 126] width 66 height 12
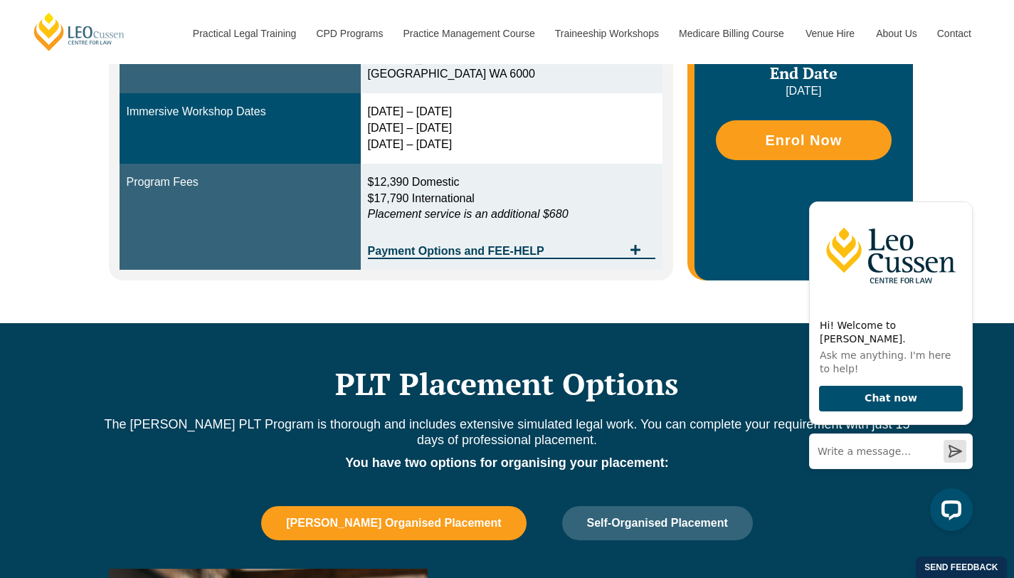
scroll to position [535, 0]
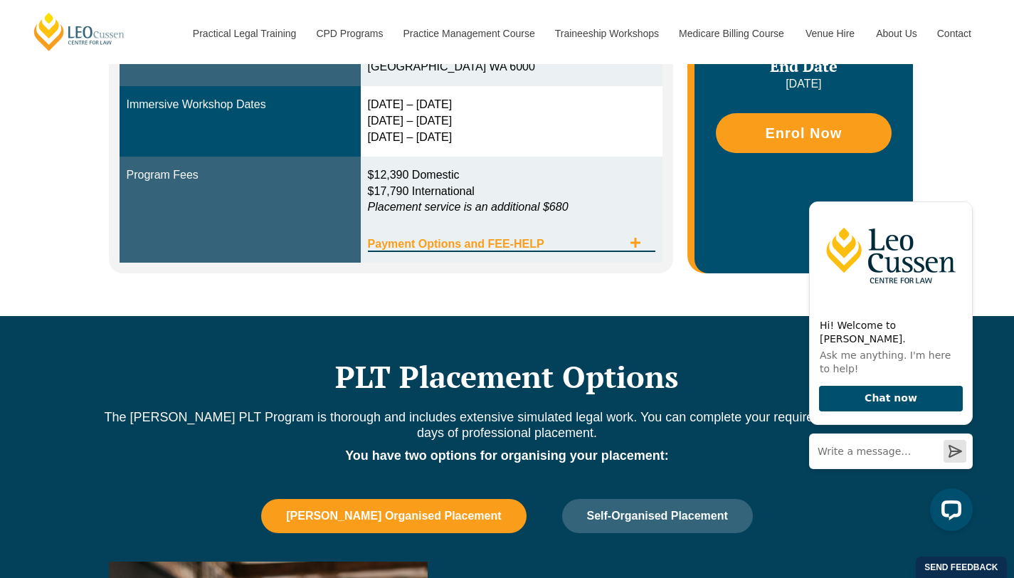
click at [604, 241] on span "Payment Options and FEE-HELP" at bounding box center [496, 243] width 256 height 11
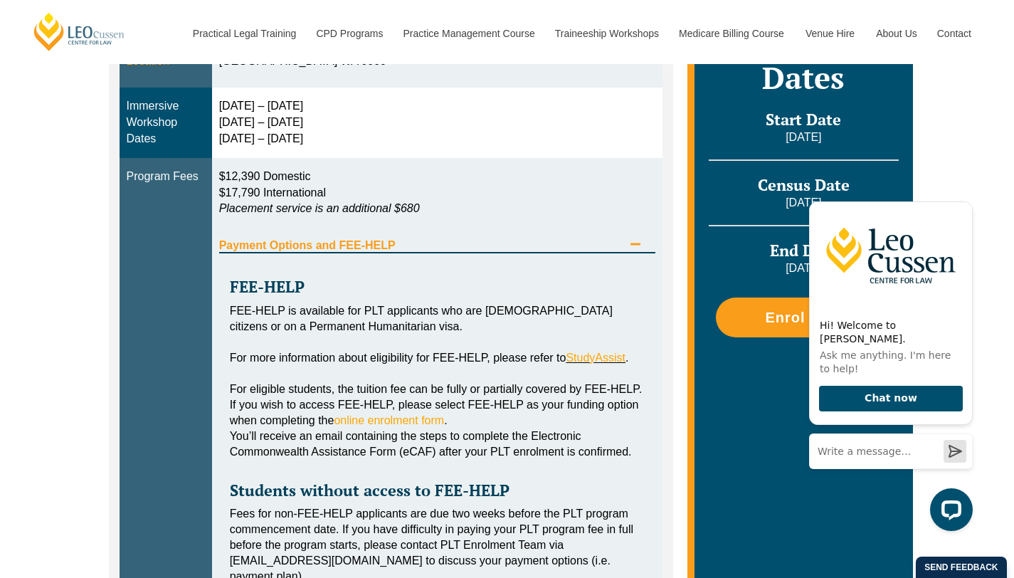
scroll to position [480, 0]
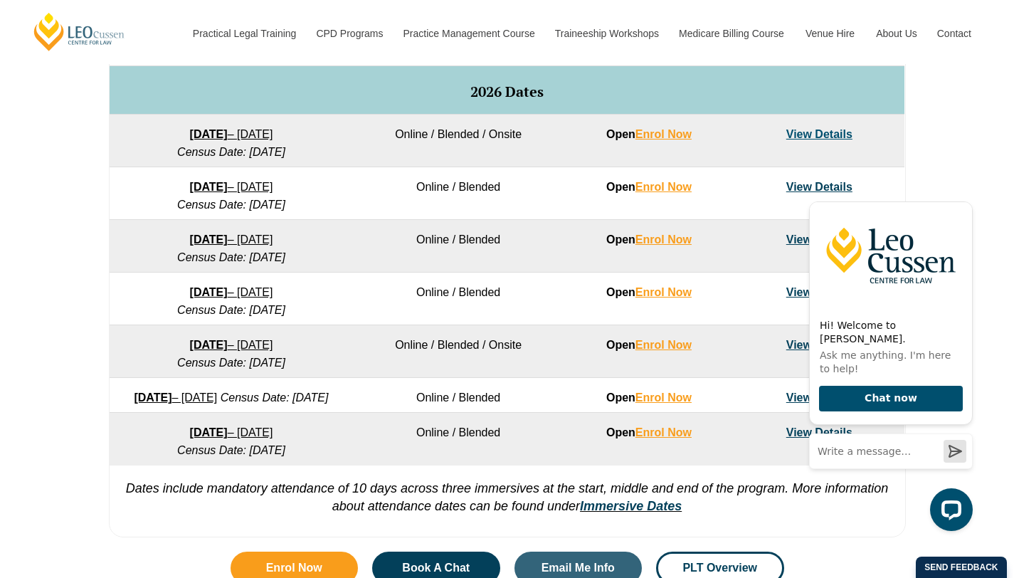
scroll to position [896, 0]
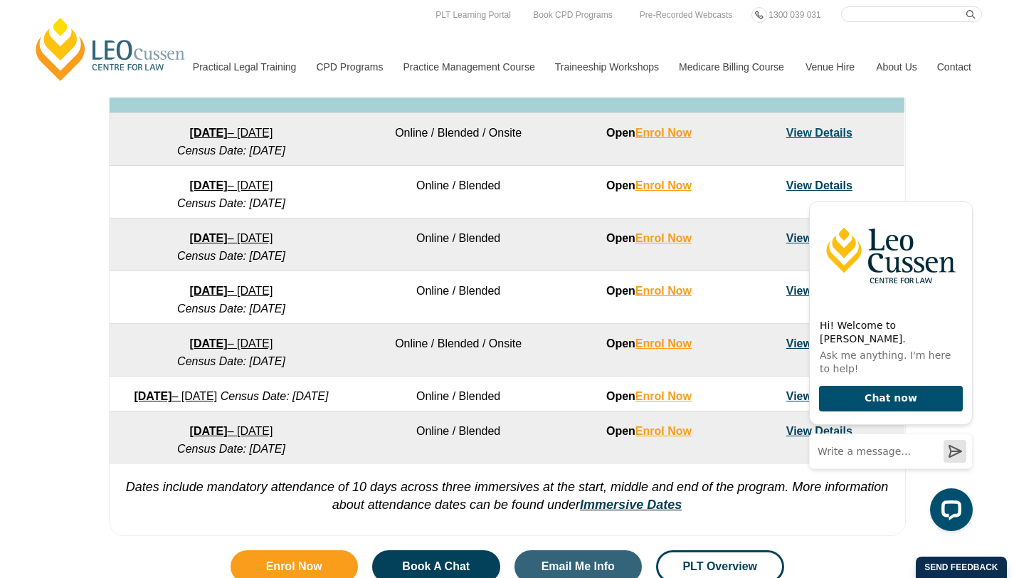
click at [829, 132] on link "View Details" at bounding box center [820, 133] width 66 height 12
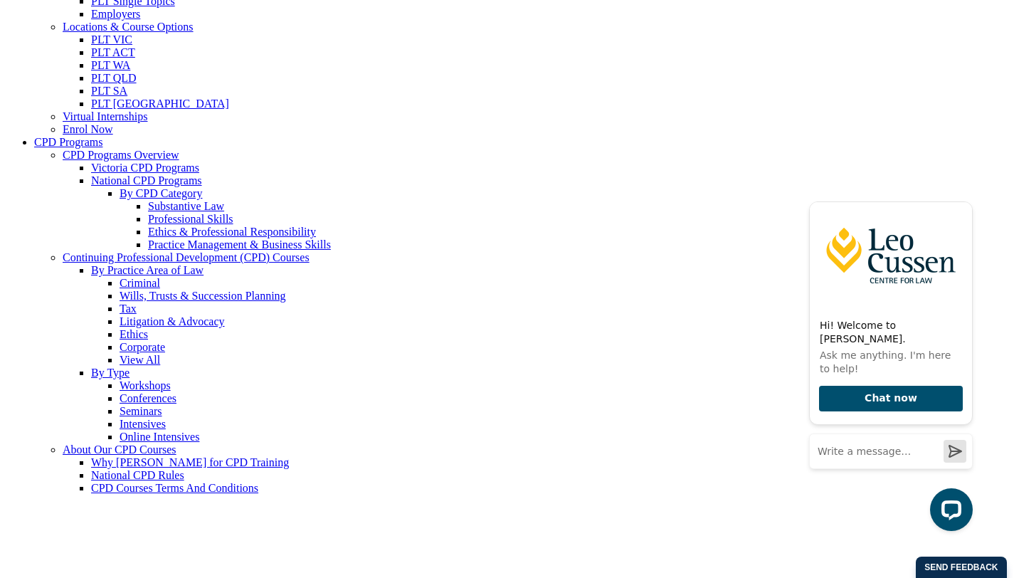
scroll to position [120, 0]
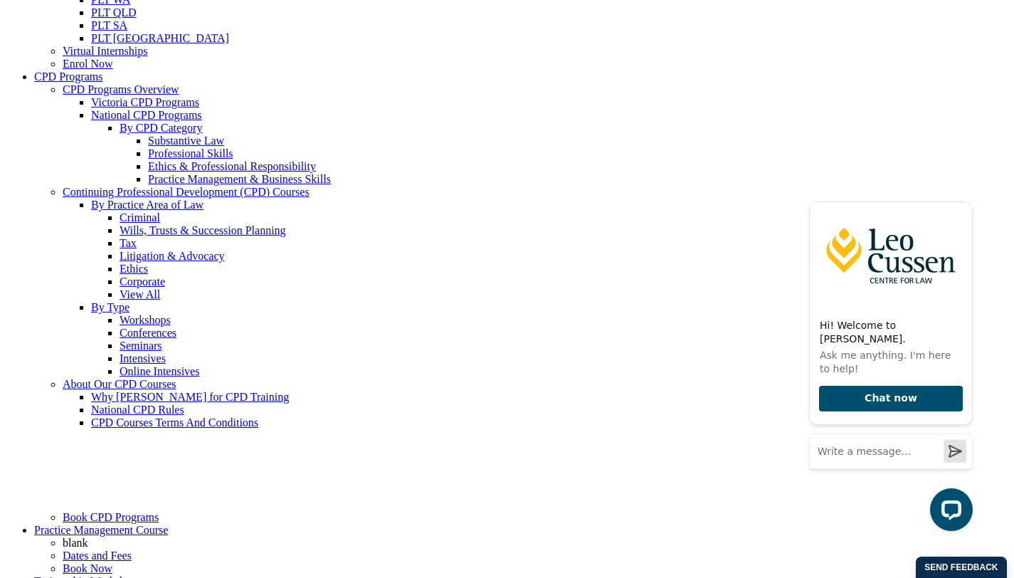
scroll to position [244, 0]
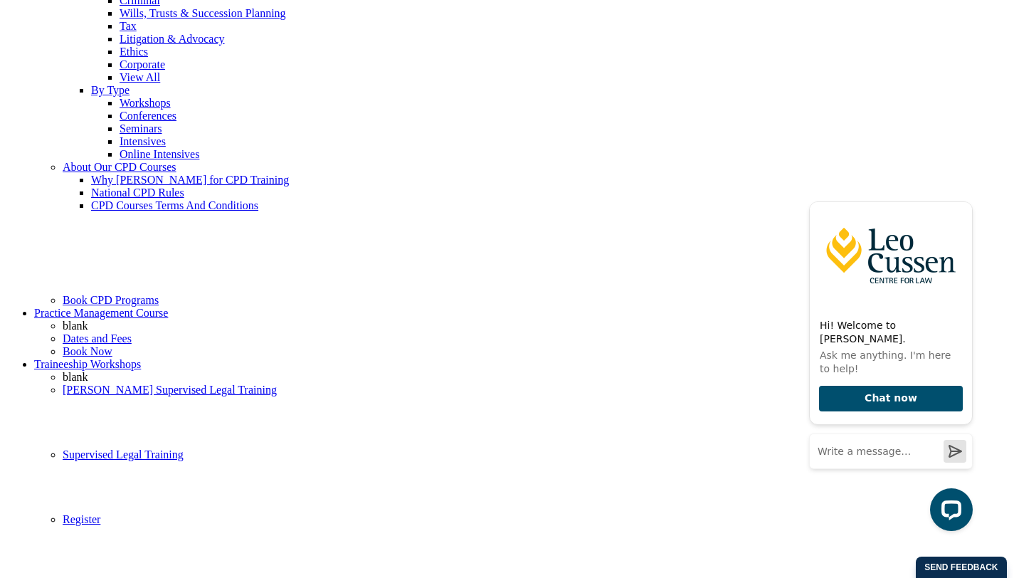
scroll to position [584, 0]
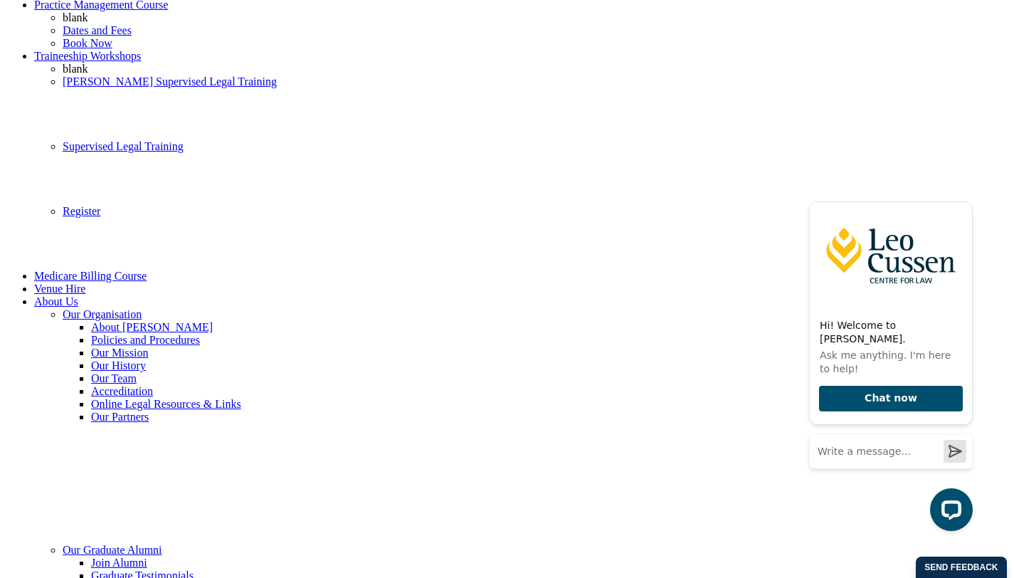
scroll to position [776, 0]
drag, startPoint x: 475, startPoint y: 191, endPoint x: 548, endPoint y: 348, distance: 172.9
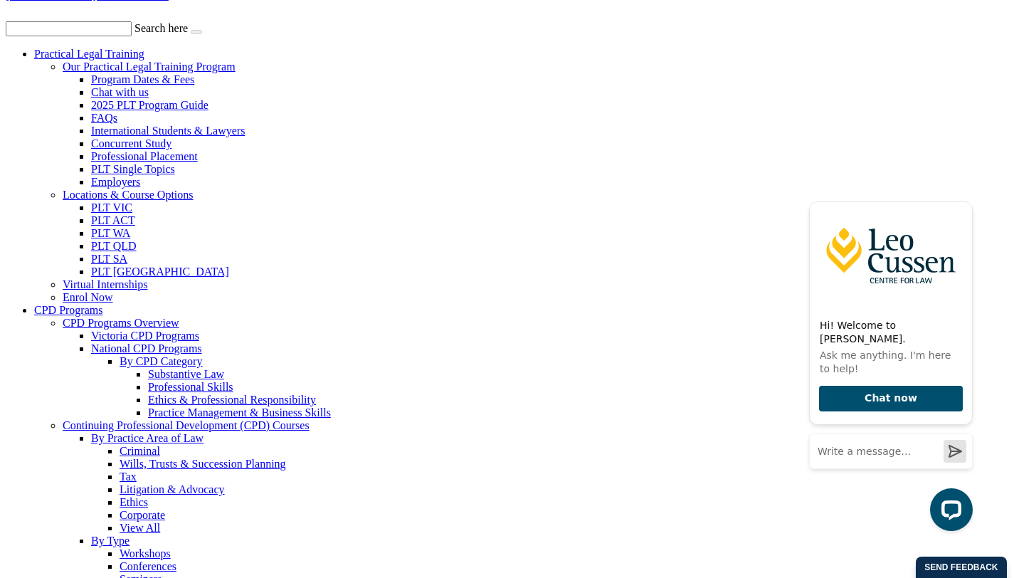
scroll to position [0, 0]
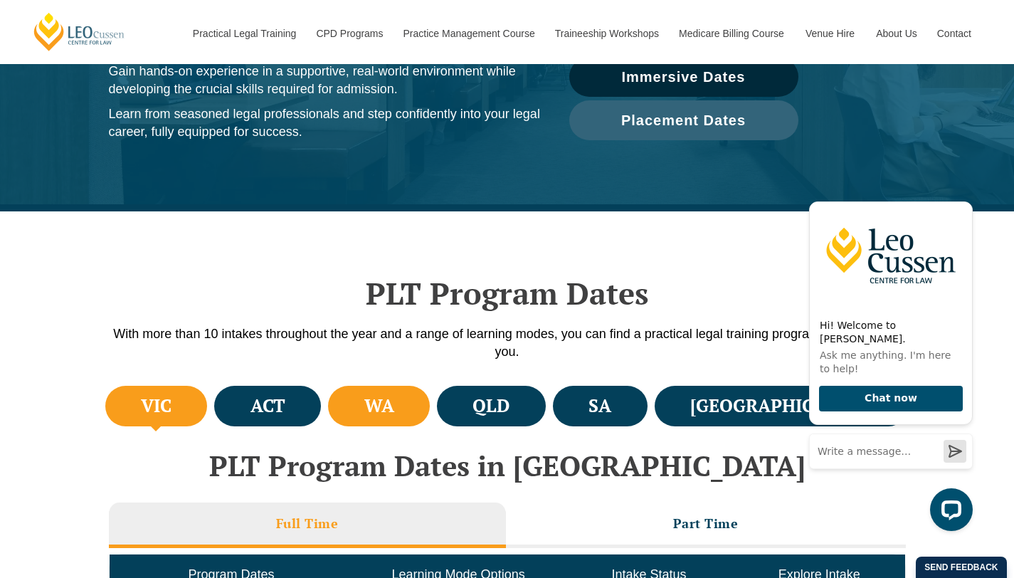
click at [421, 408] on li "WA" at bounding box center [379, 406] width 102 height 41
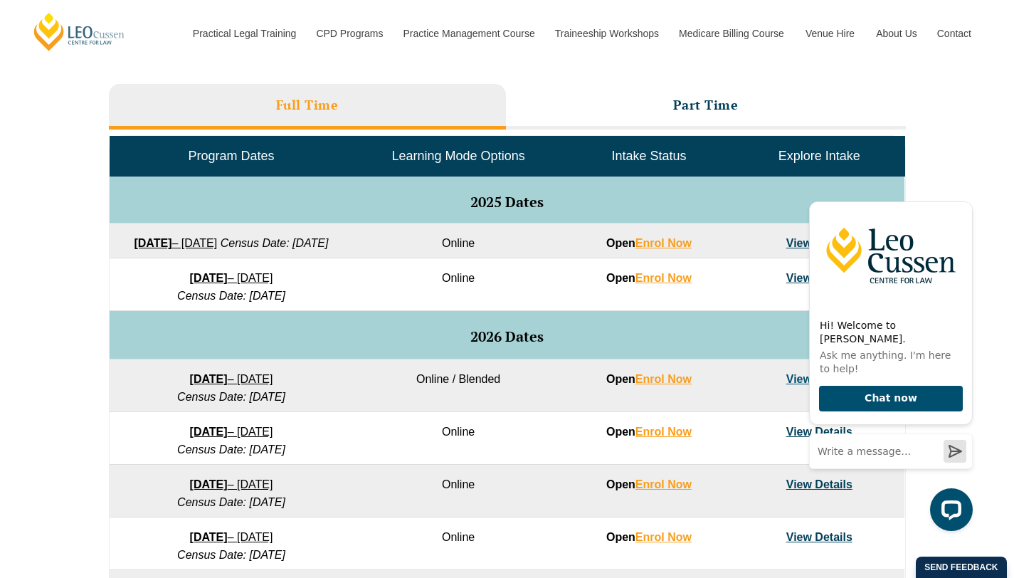
scroll to position [642, 0]
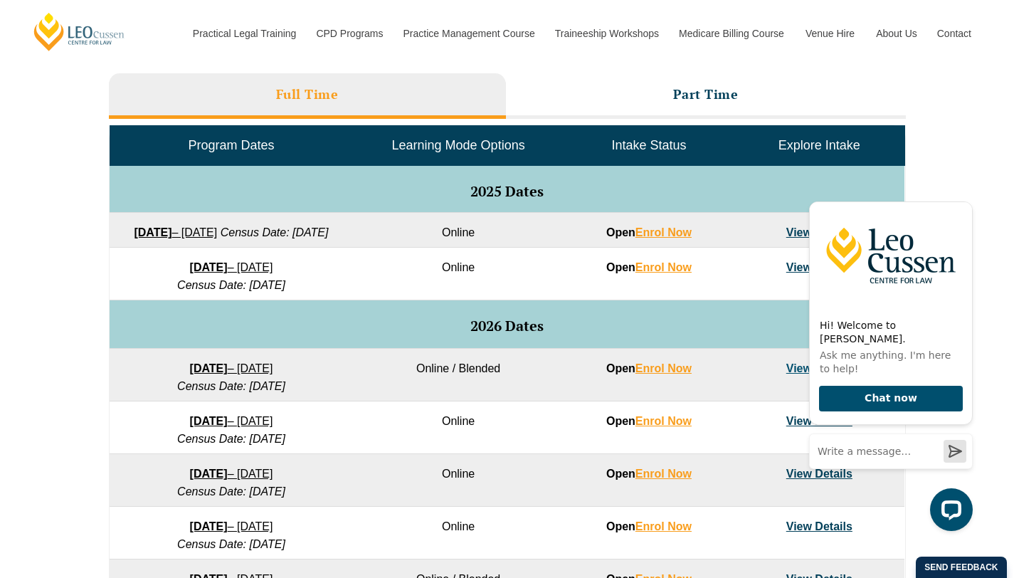
click at [240, 374] on link "27 January 2026 – 12 June 2026" at bounding box center [231, 368] width 83 height 12
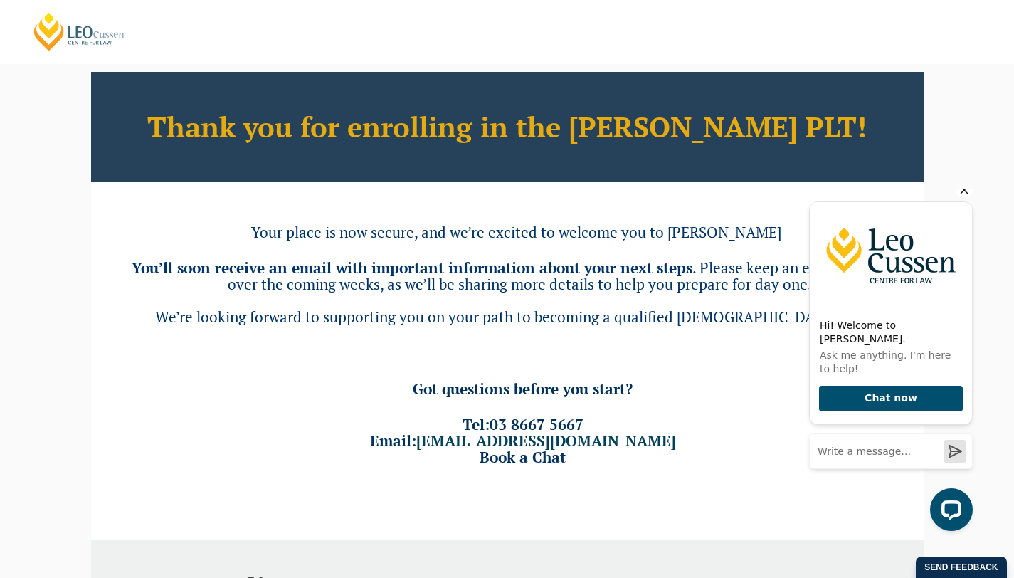
scroll to position [62, 0]
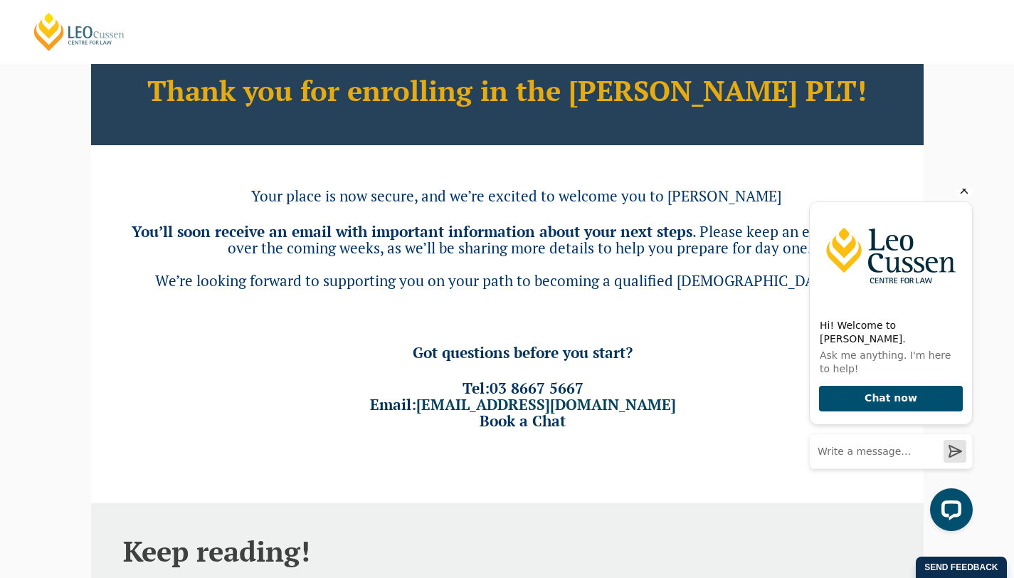
click at [965, 194] on icon "Hide greeting" at bounding box center [965, 191] width 8 height 8
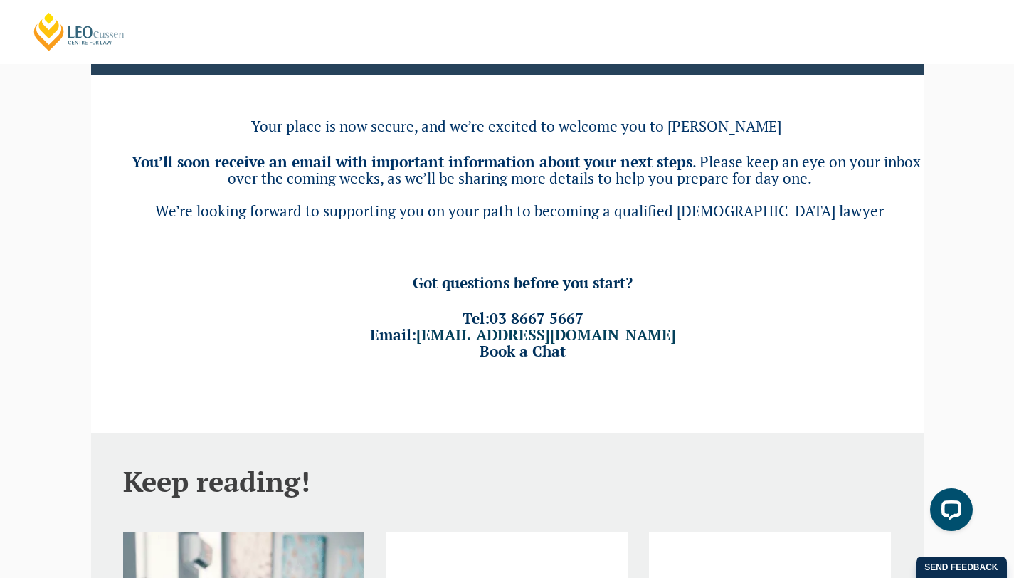
scroll to position [0, 0]
